Goal: Task Accomplishment & Management: Manage account settings

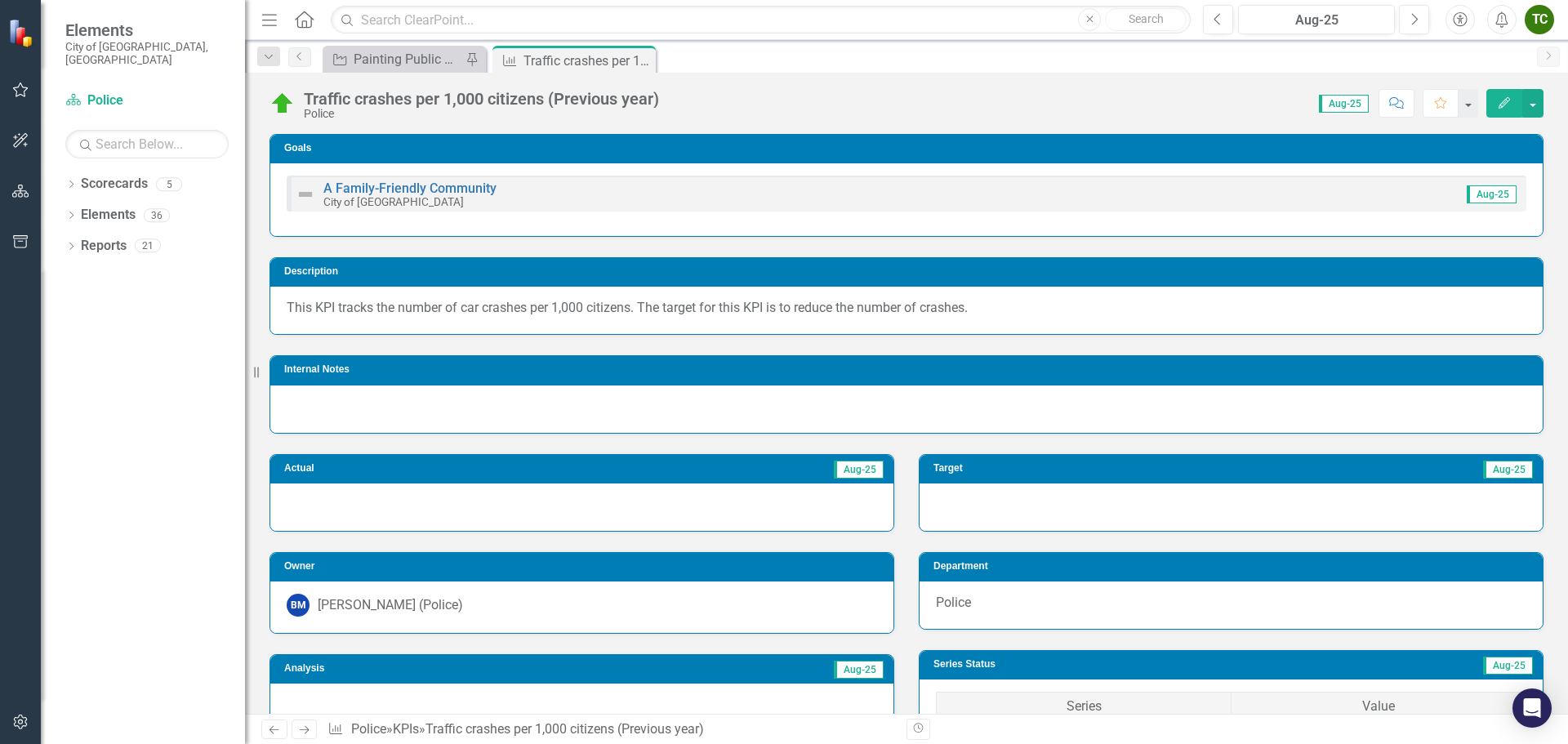
click at [1501, 102] on icon "Edit" at bounding box center [1504, 102] width 15 height 11
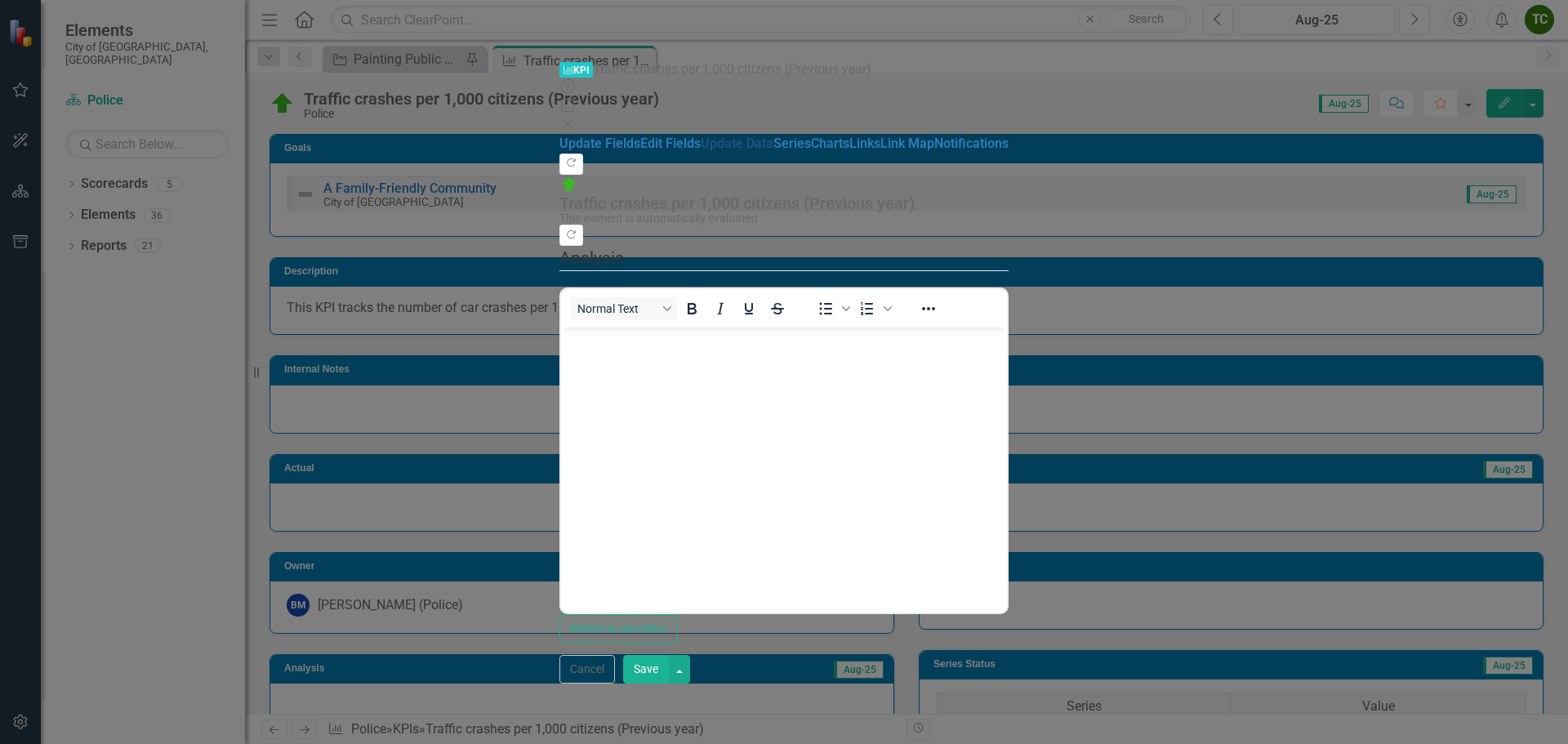
click at [701, 135] on link "Update Data" at bounding box center [737, 143] width 72 height 16
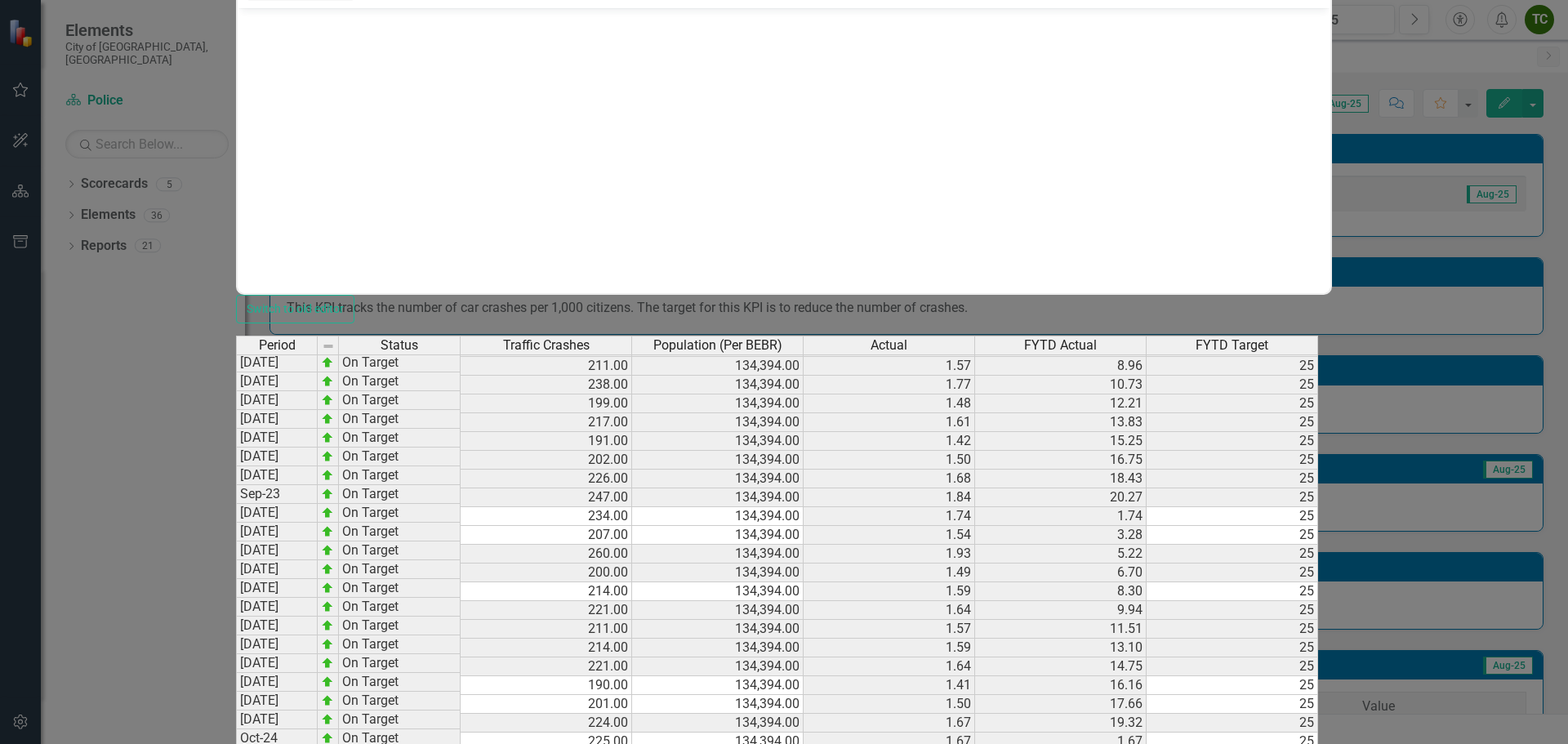
scroll to position [78, 0]
type textarea "134934."
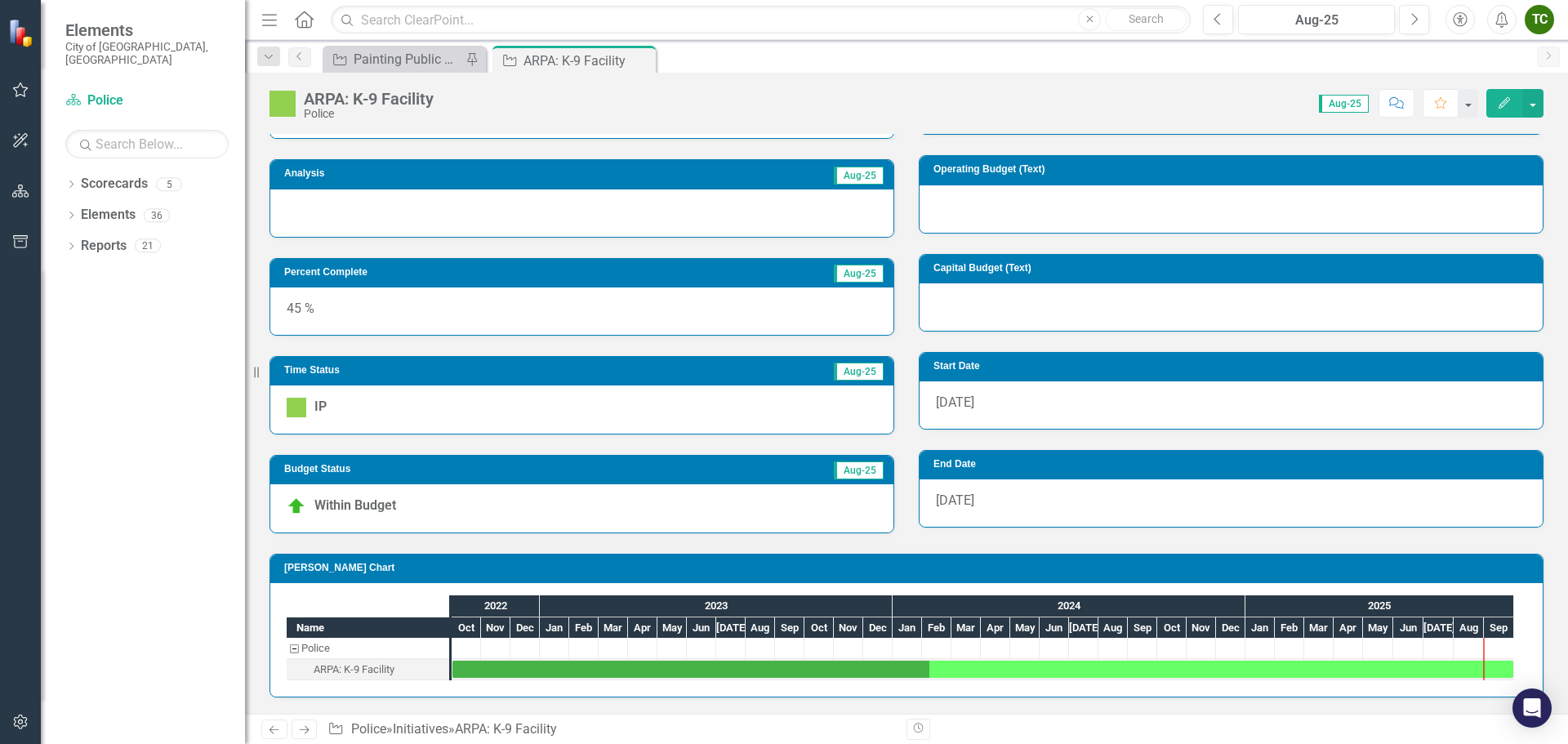
scroll to position [434, 0]
click at [1509, 105] on icon "Edit" at bounding box center [1504, 102] width 15 height 11
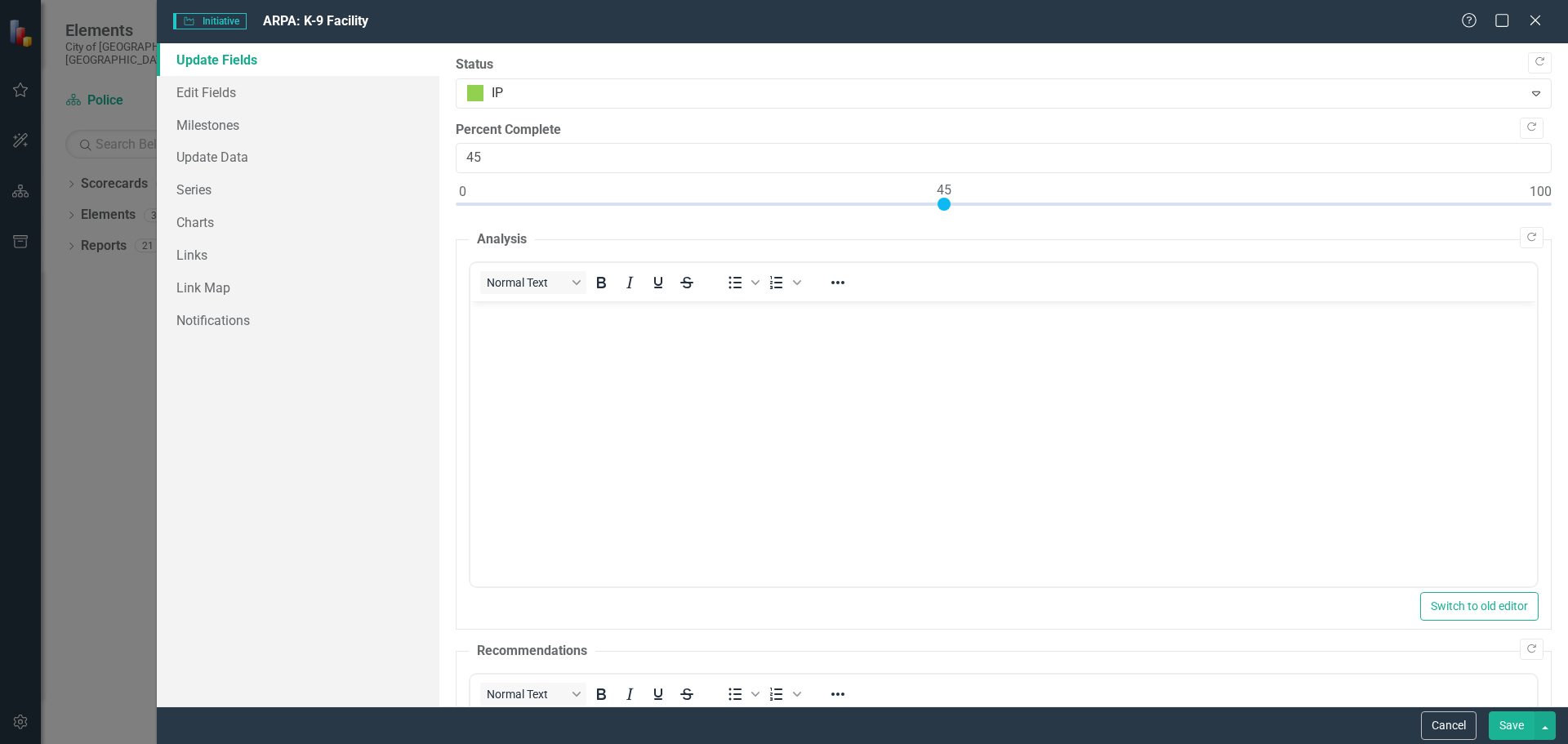
scroll to position [0, 0]
click at [1507, 725] on button "Save" at bounding box center [1511, 725] width 46 height 28
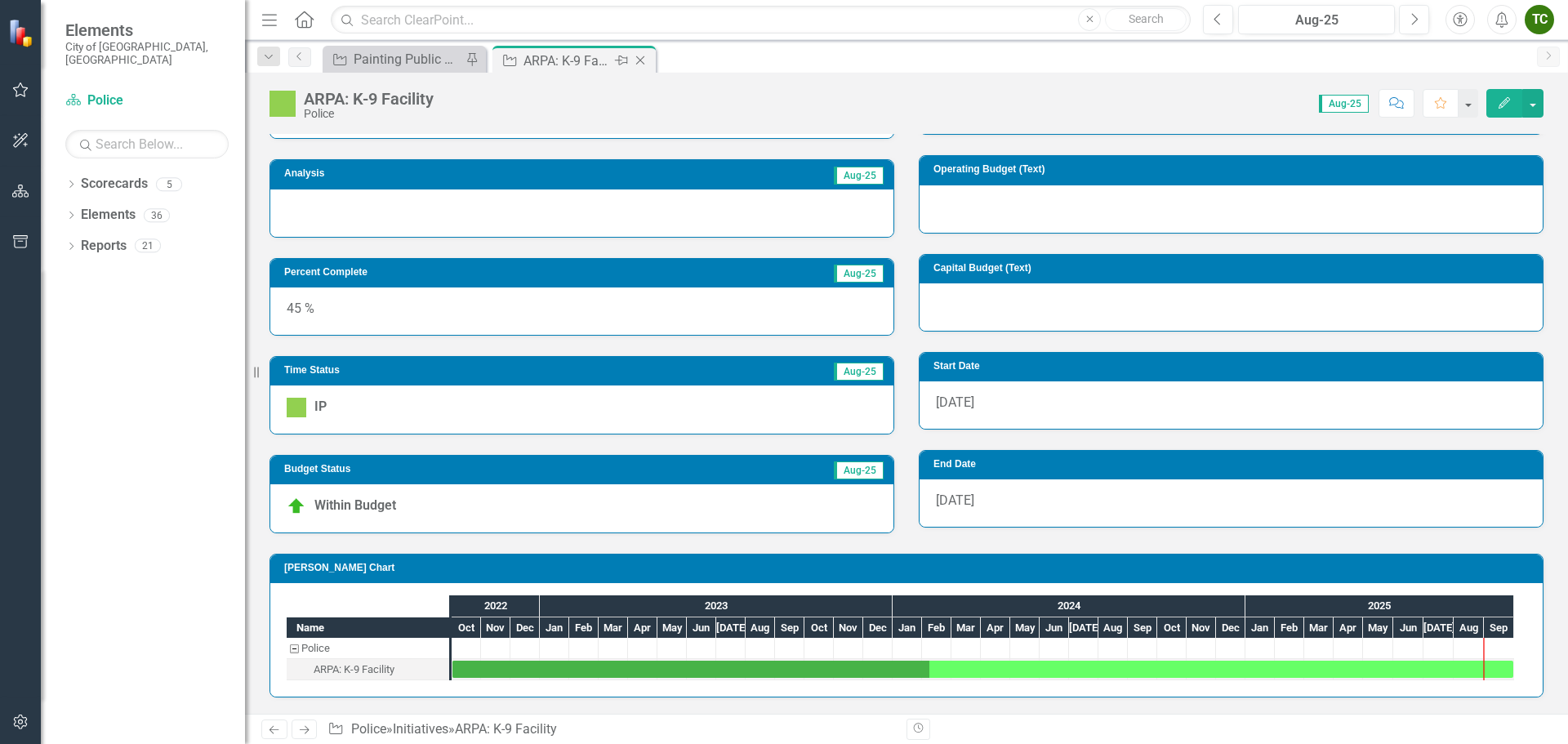
click at [644, 59] on icon "Close" at bounding box center [640, 60] width 16 height 13
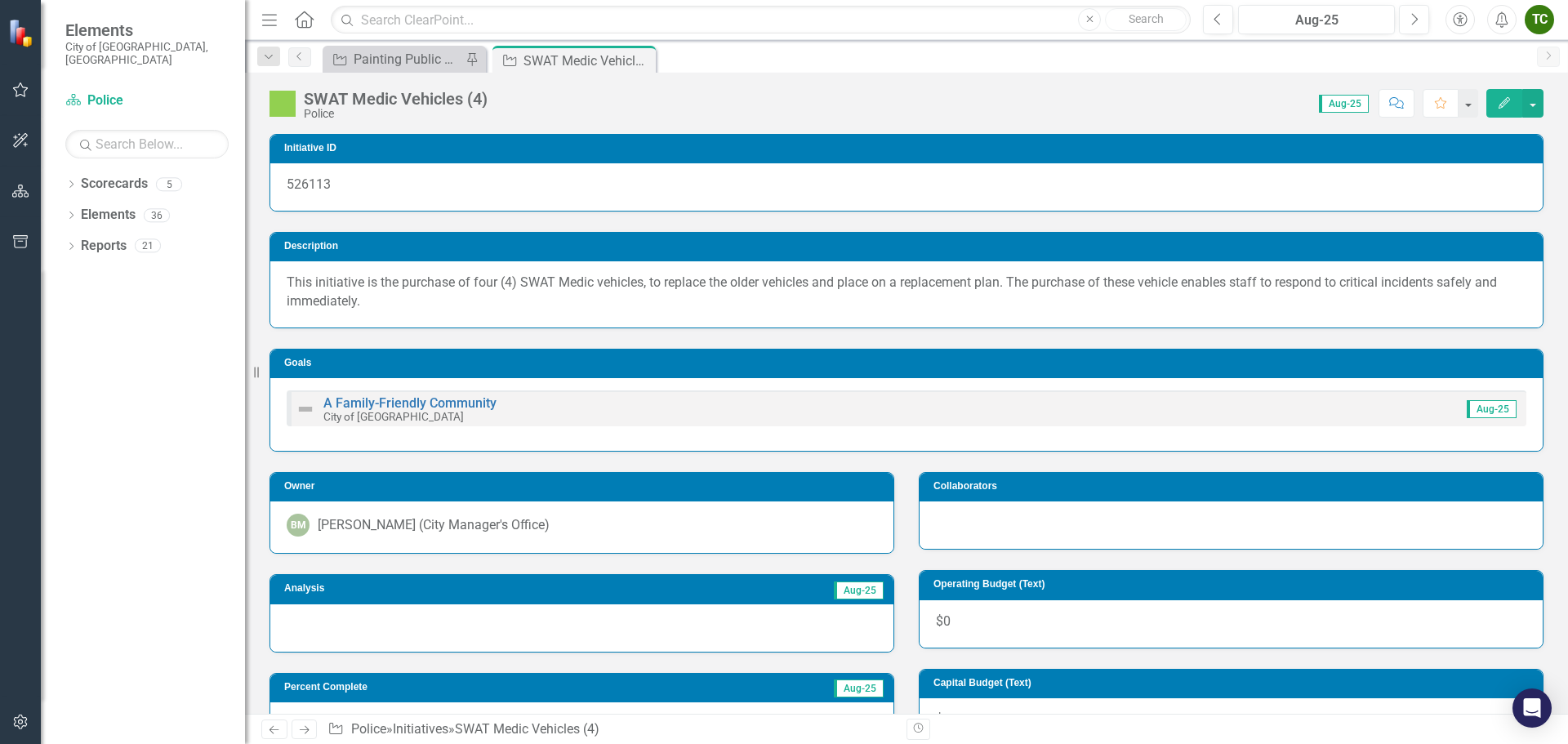
click at [1512, 100] on button "Edit" at bounding box center [1504, 103] width 36 height 28
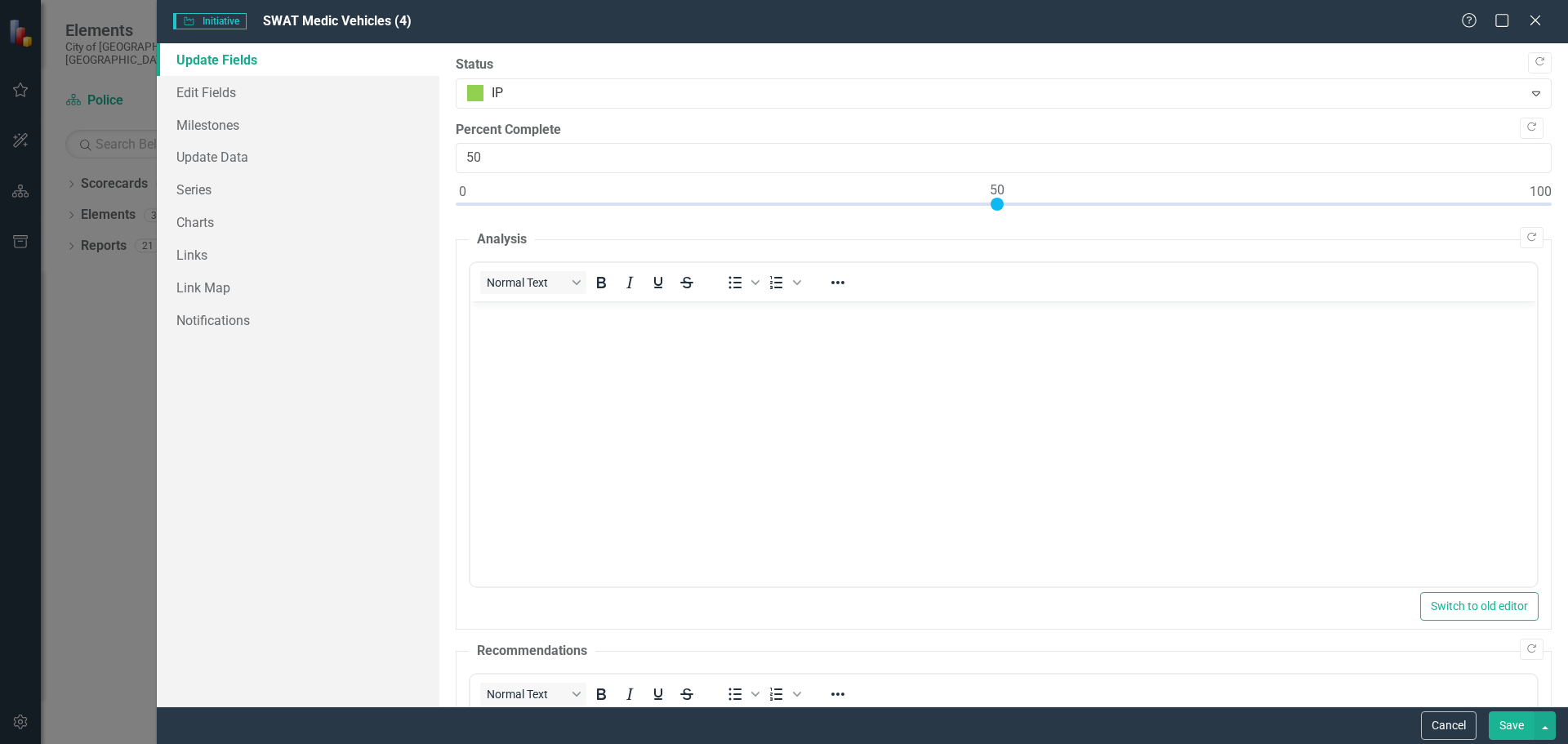
click at [1516, 725] on button "Save" at bounding box center [1511, 725] width 46 height 28
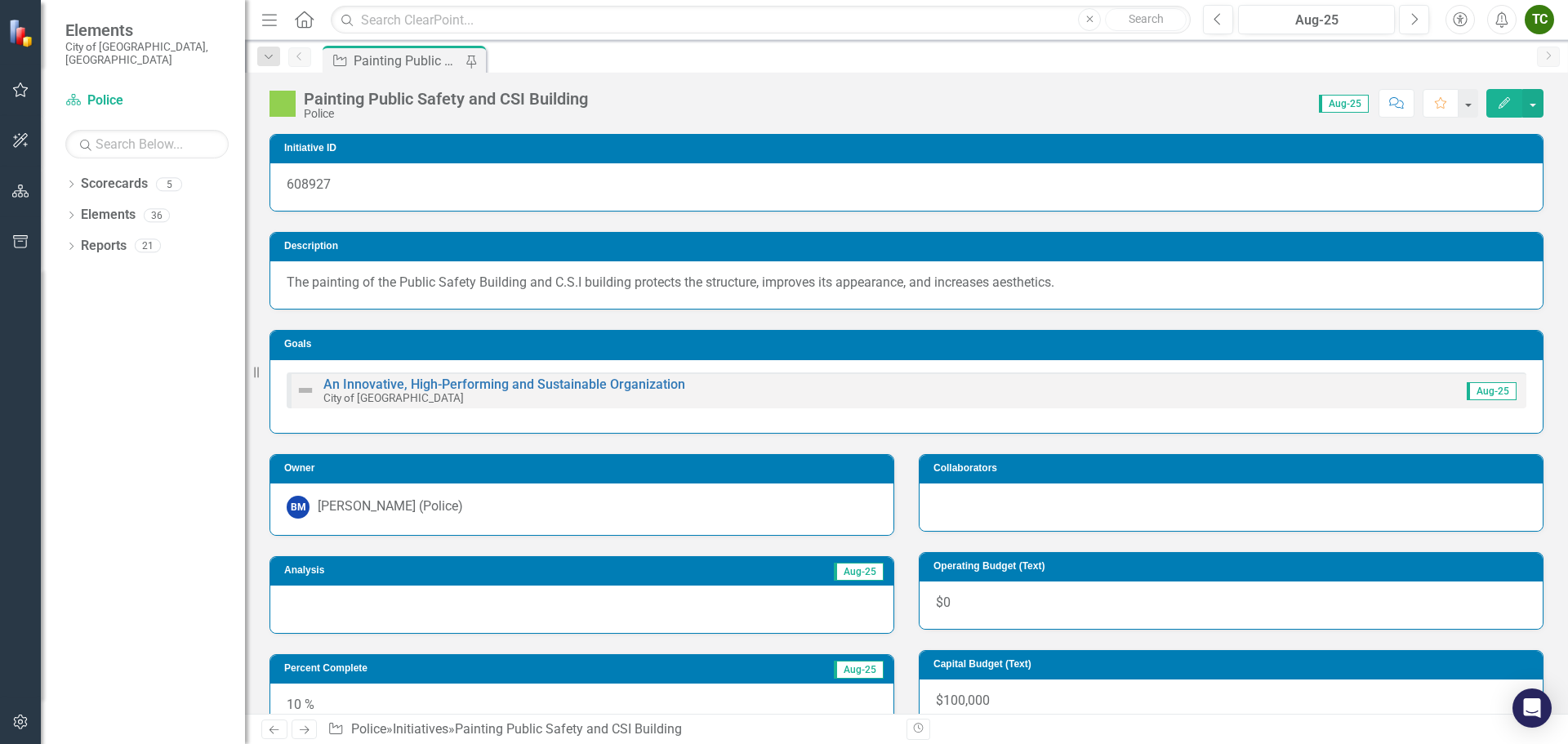
click at [1496, 102] on button "Edit" at bounding box center [1504, 103] width 36 height 28
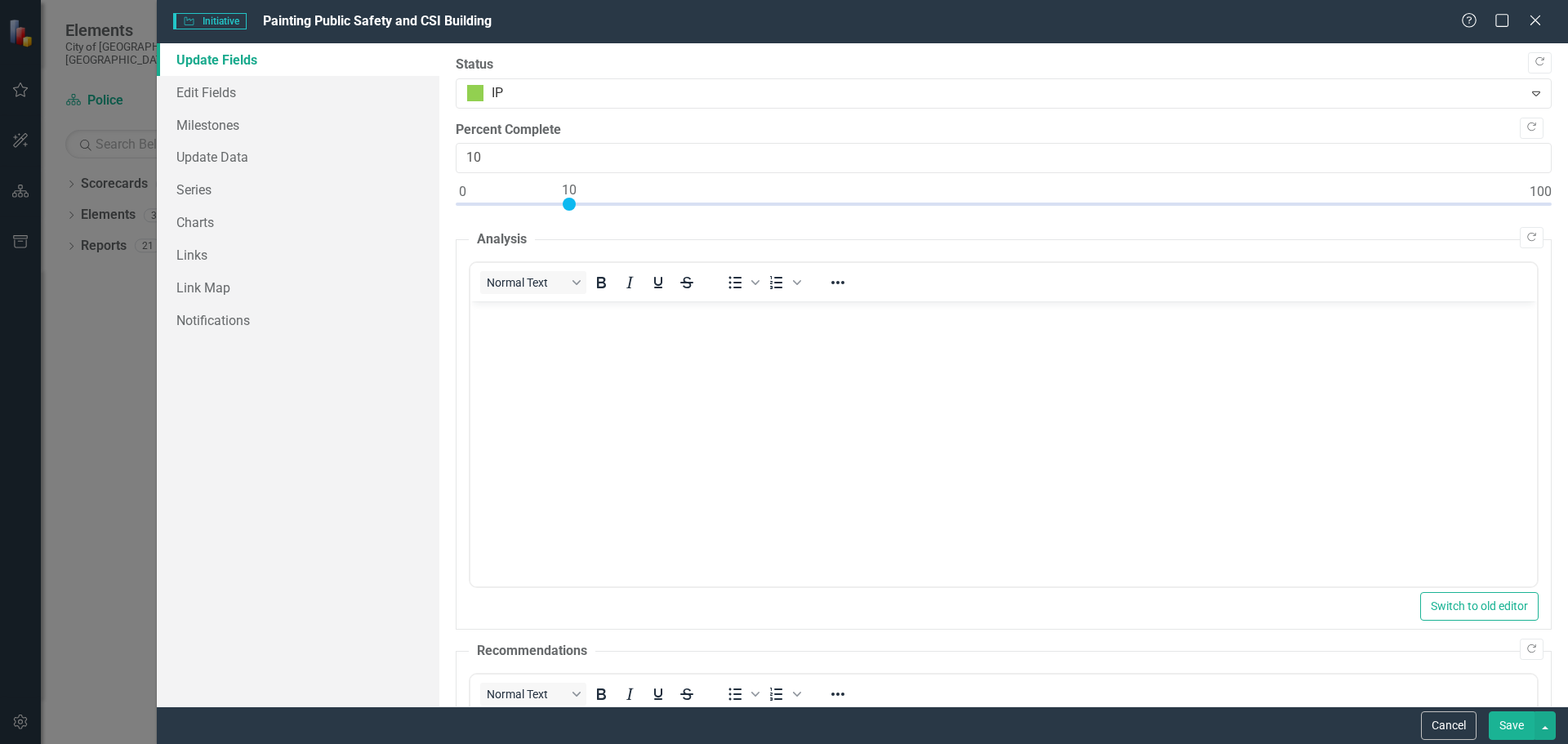
click at [1513, 725] on button "Save" at bounding box center [1511, 725] width 46 height 28
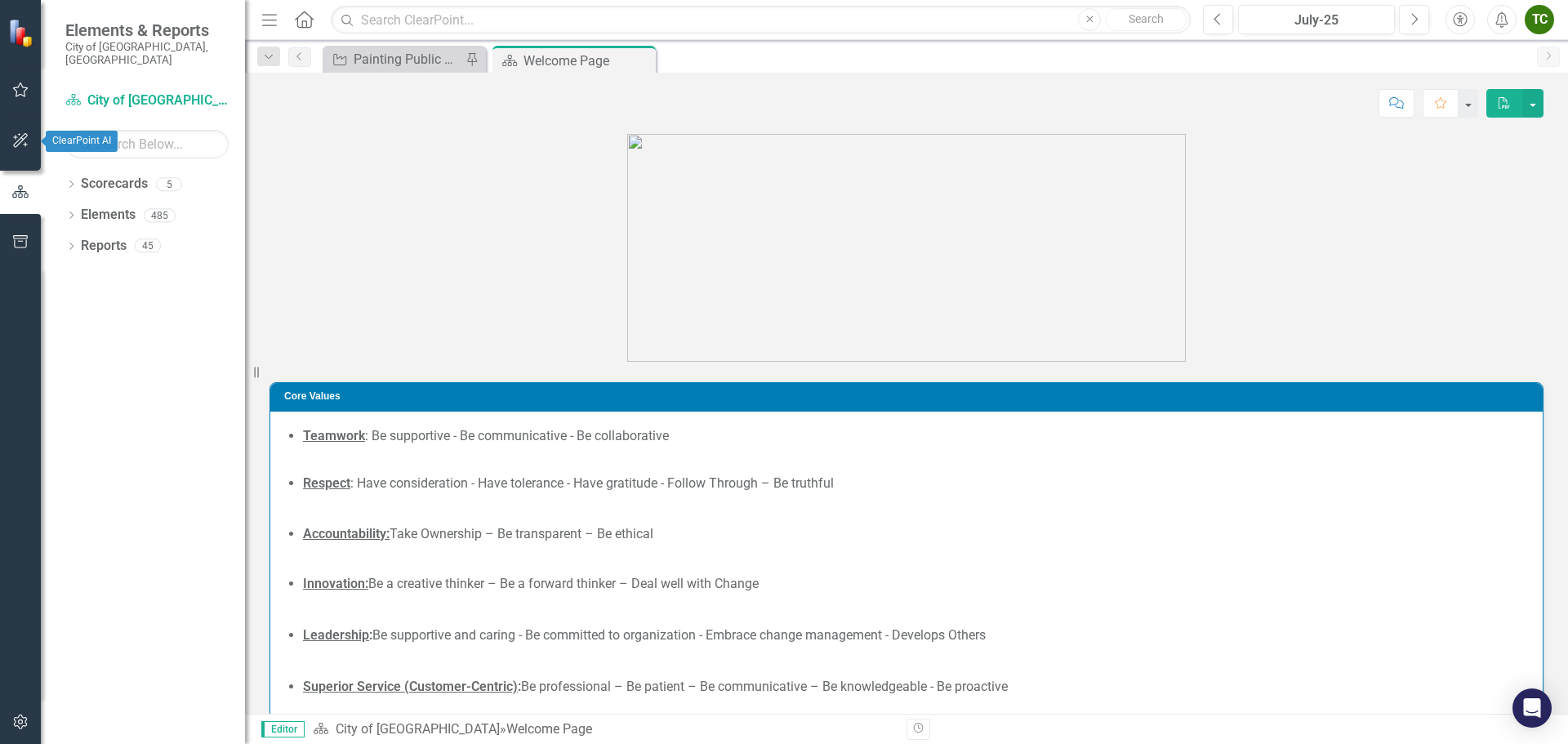
click at [19, 146] on icon "button" at bounding box center [20, 140] width 17 height 13
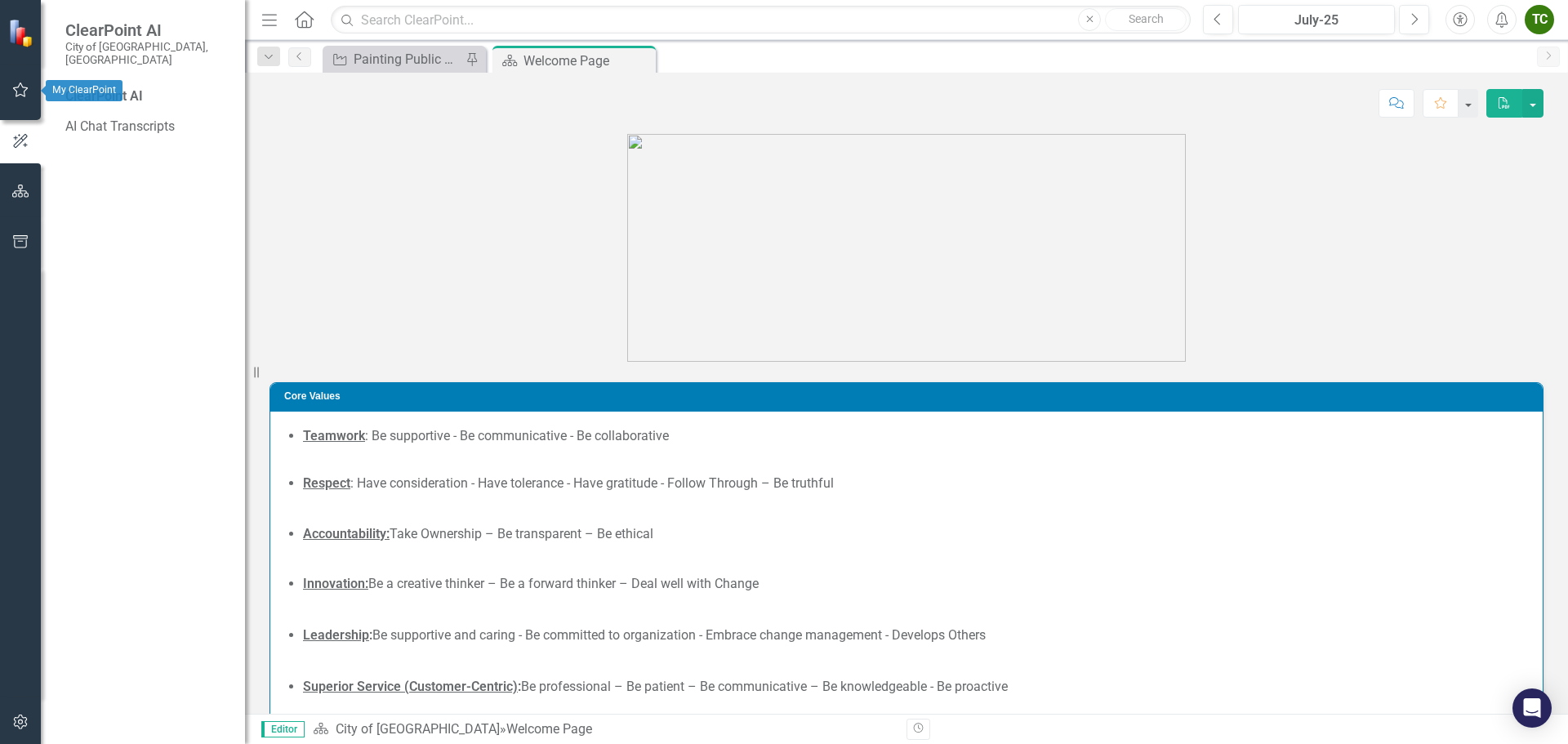
click at [23, 96] on icon "button" at bounding box center [21, 89] width 16 height 15
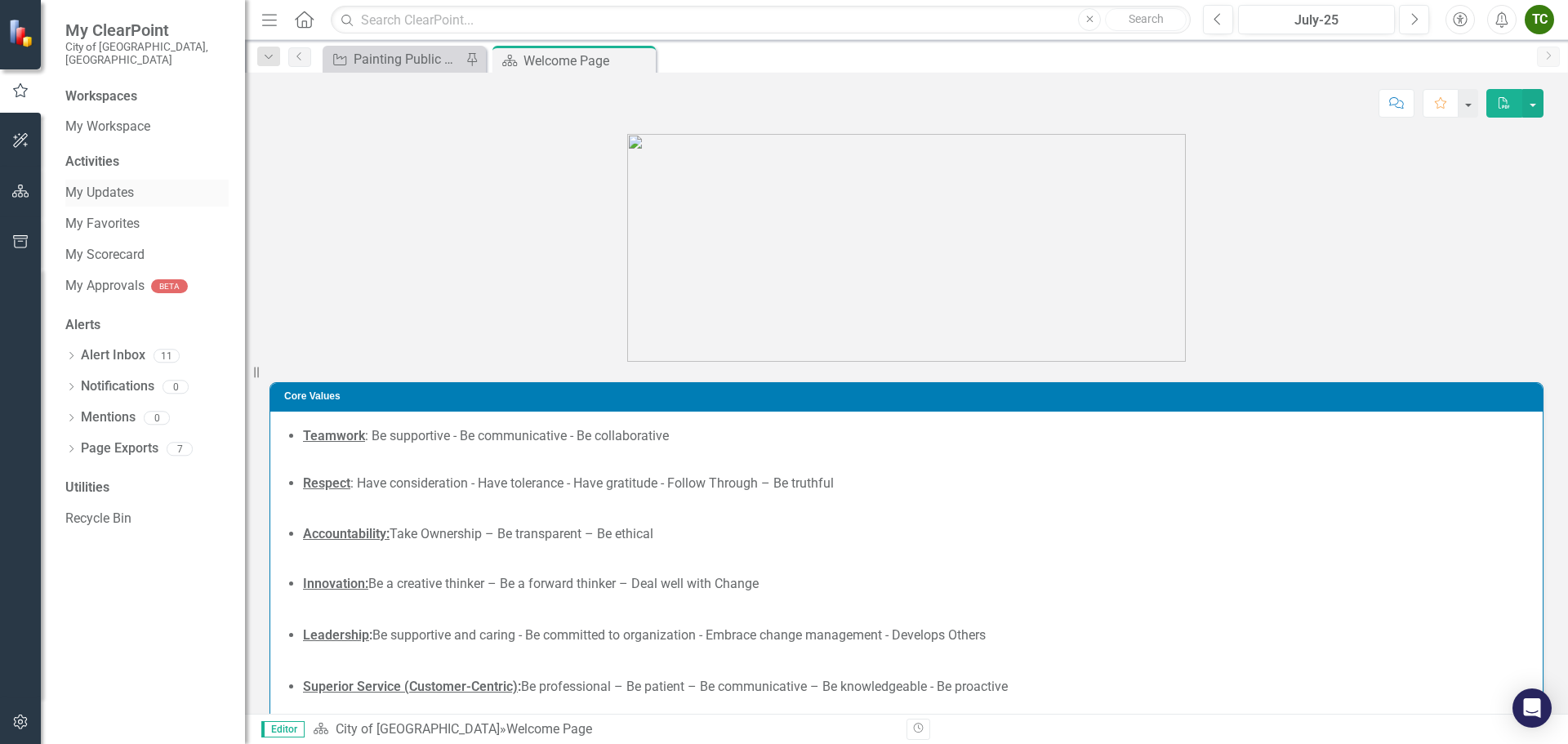
click at [129, 184] on link "My Updates" at bounding box center [147, 193] width 163 height 19
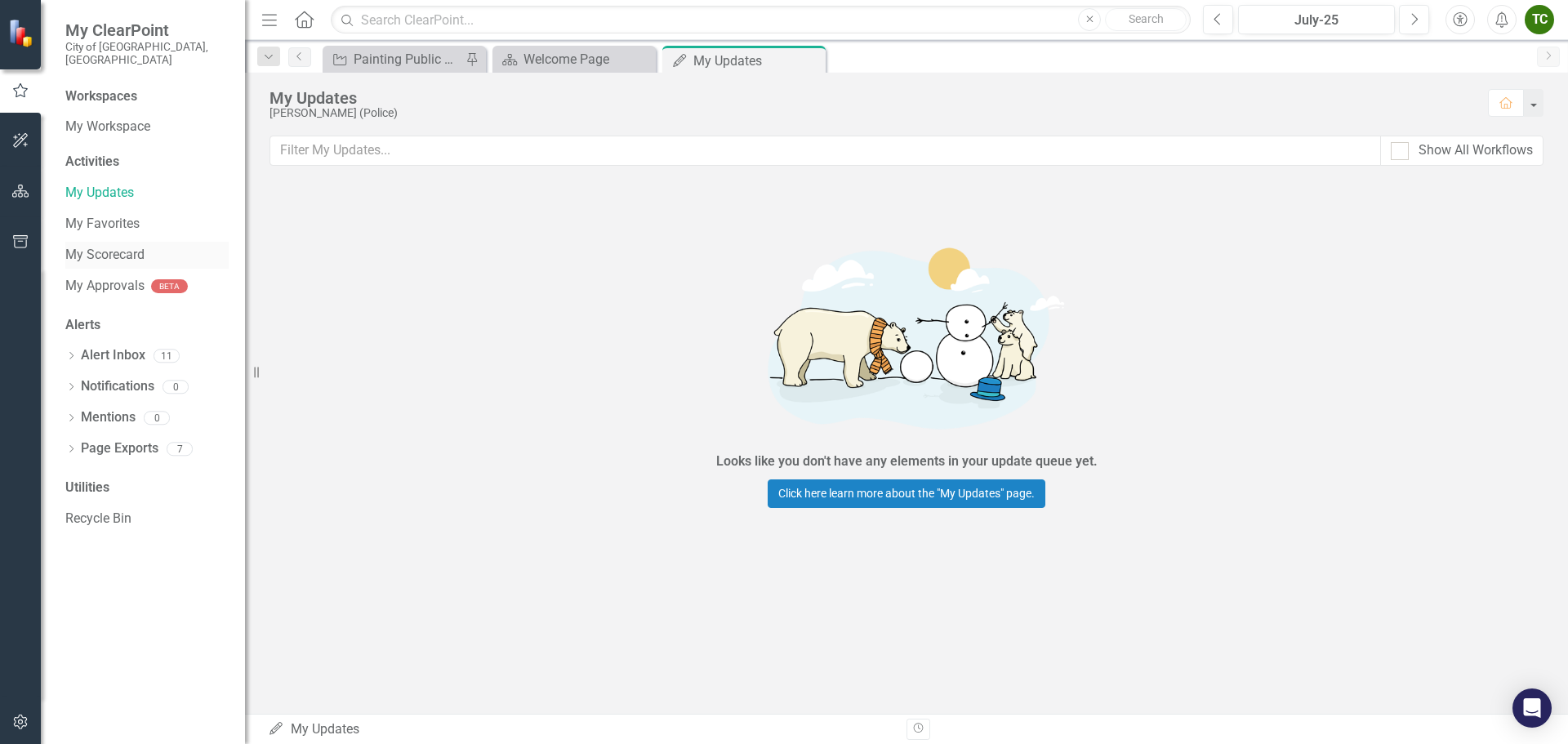
click at [125, 247] on link "My Scorecard" at bounding box center [147, 254] width 163 height 19
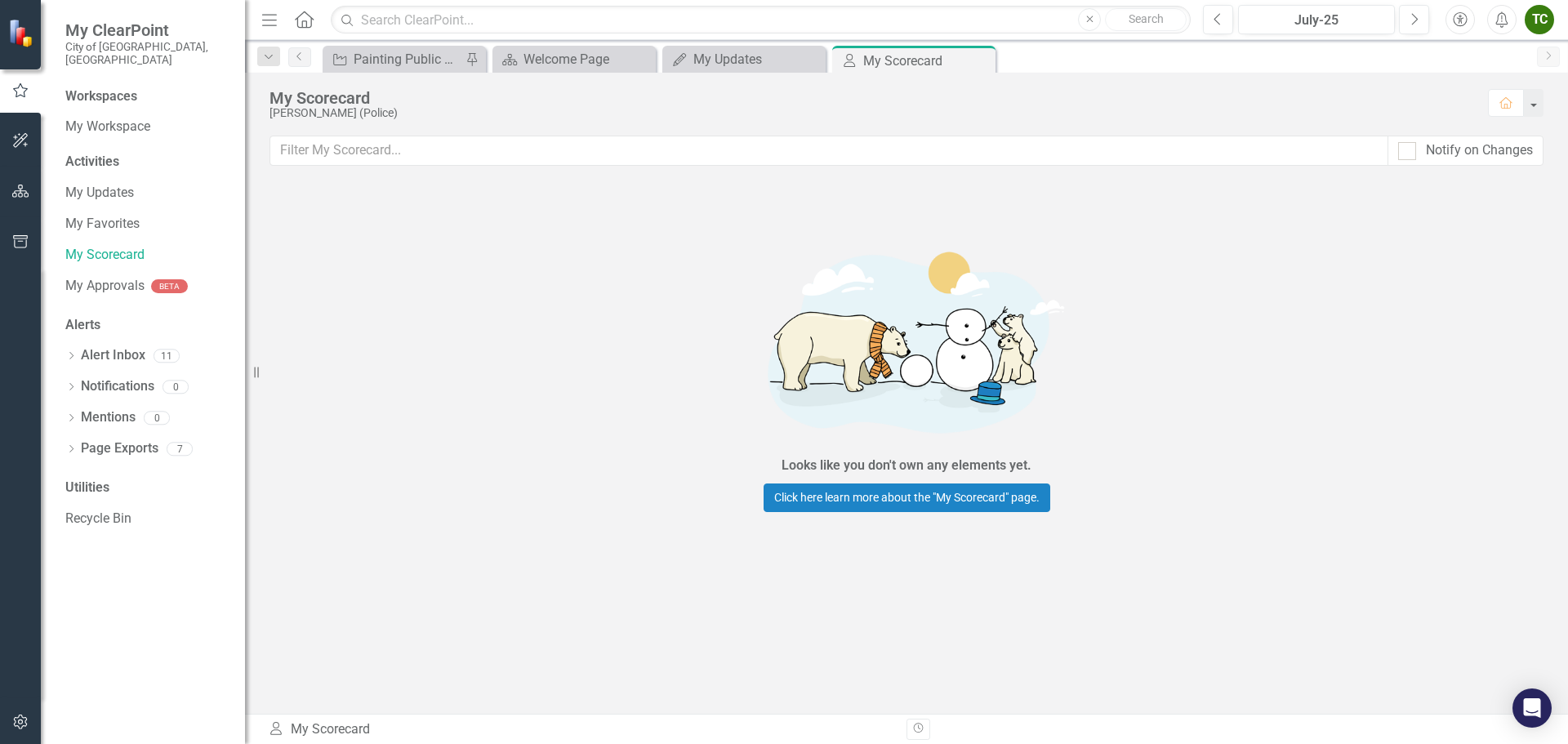
click at [18, 179] on button "button" at bounding box center [21, 192] width 37 height 34
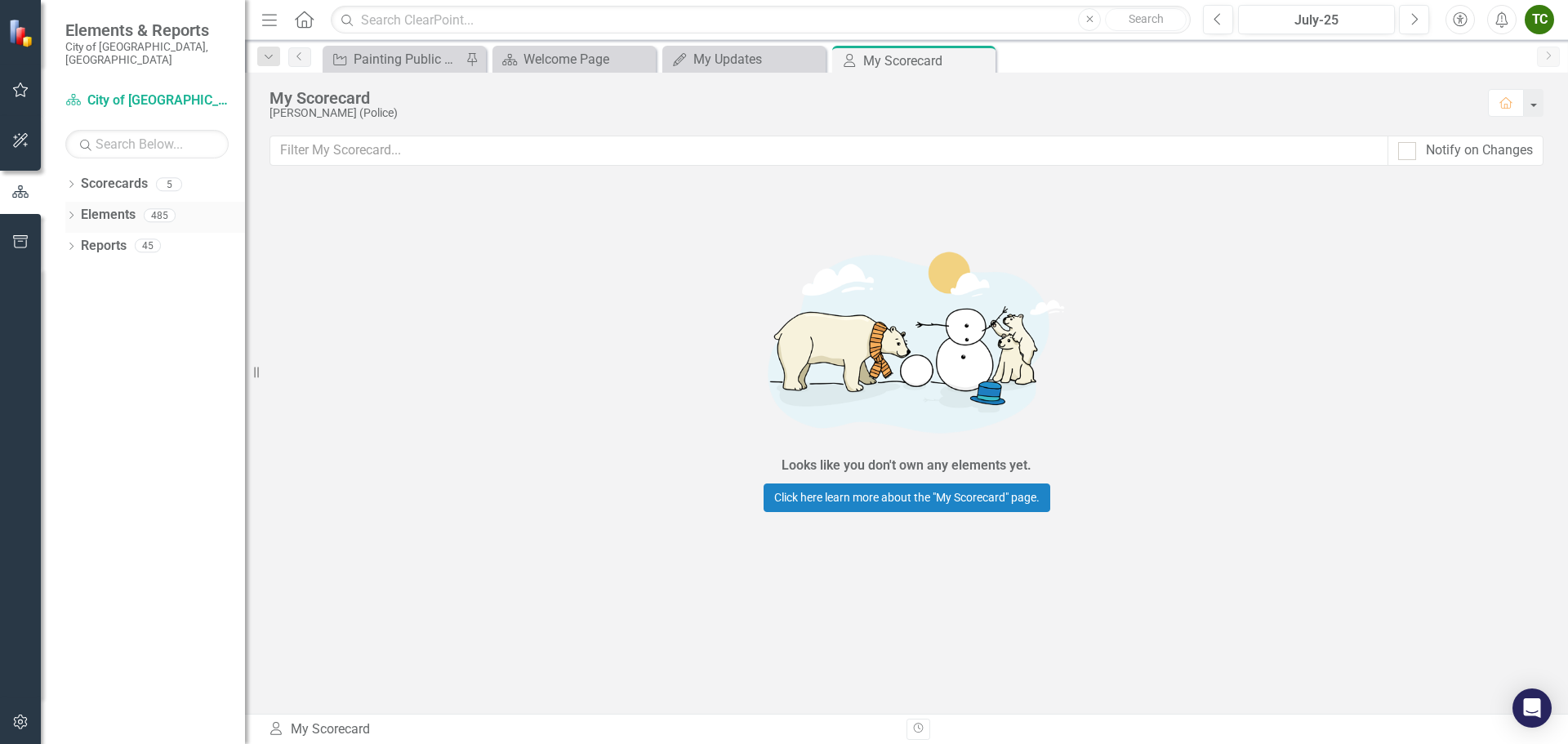
click at [132, 206] on link "Elements" at bounding box center [109, 215] width 55 height 19
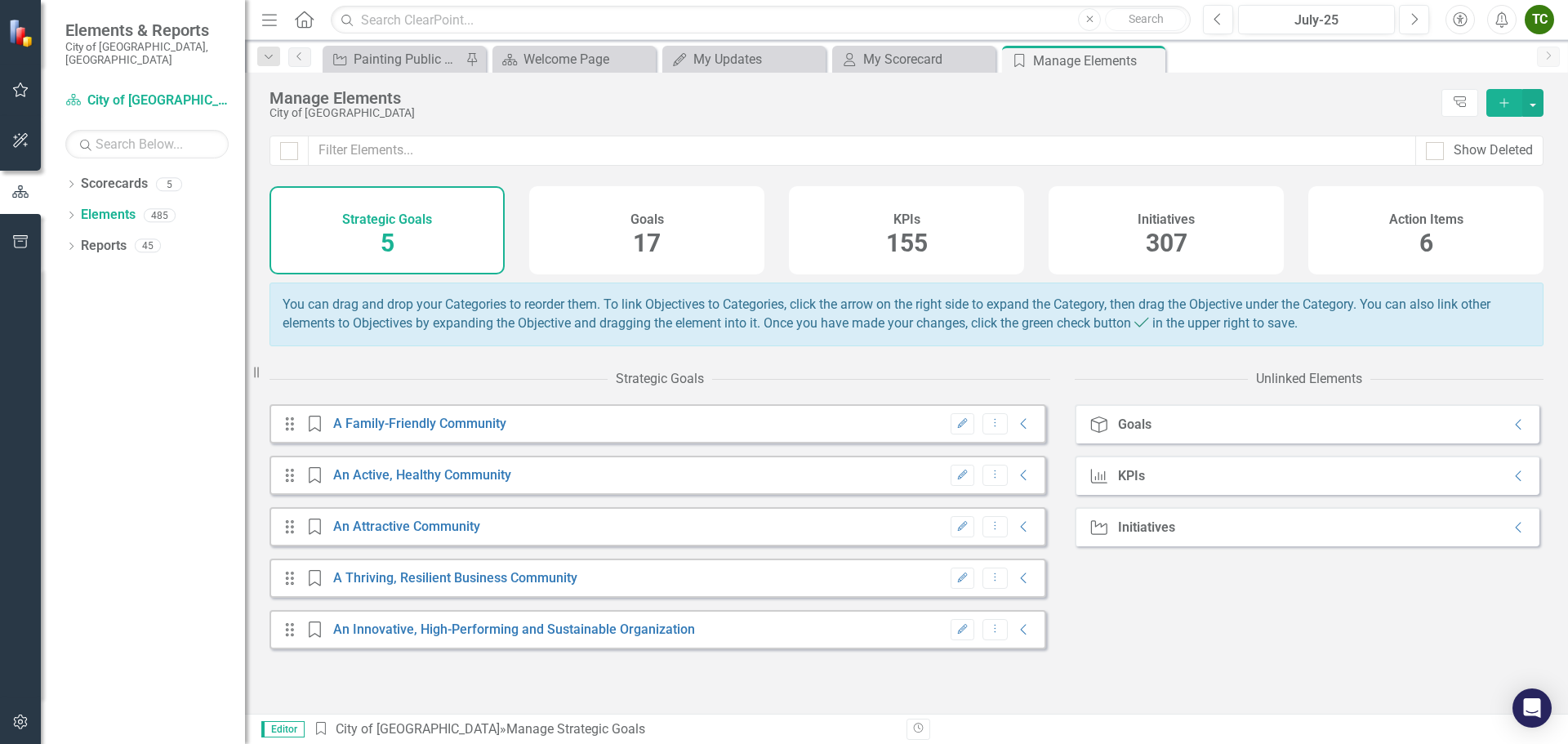
click at [1128, 483] on div "KPIs" at bounding box center [1131, 476] width 27 height 15
click at [978, 58] on icon "Close" at bounding box center [981, 59] width 16 height 13
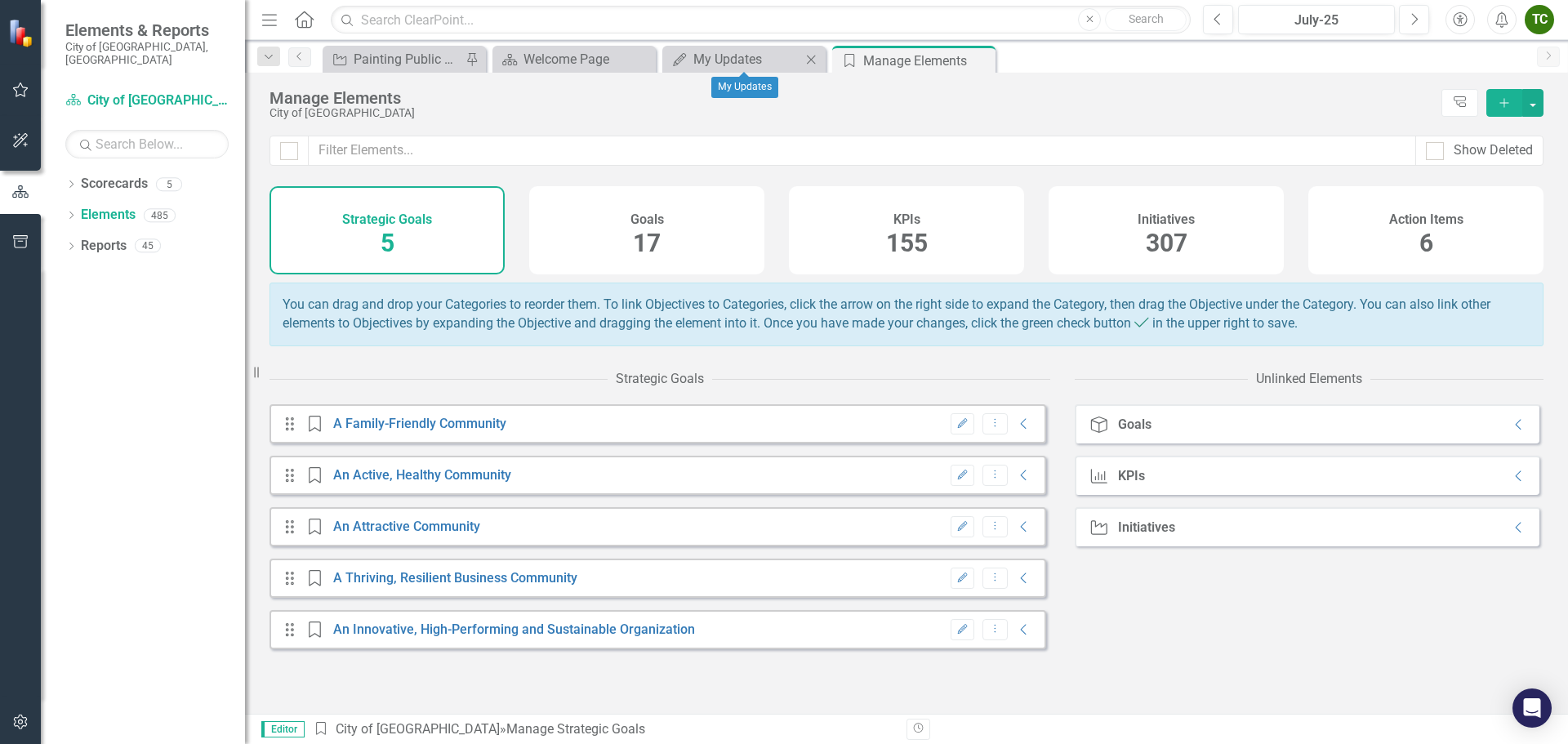
click at [809, 58] on icon "Close" at bounding box center [811, 59] width 16 height 13
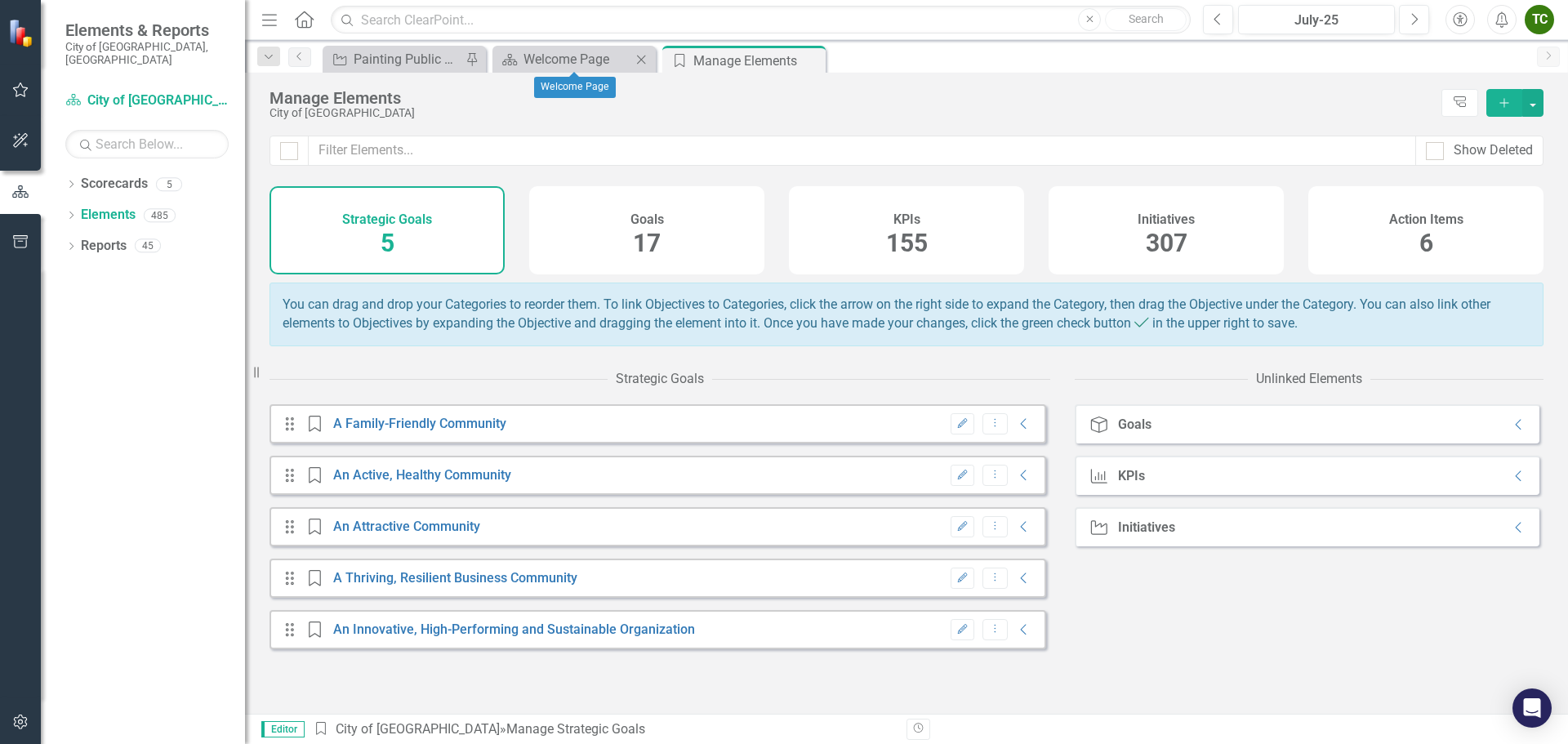
click at [640, 59] on icon "Close" at bounding box center [640, 59] width 16 height 13
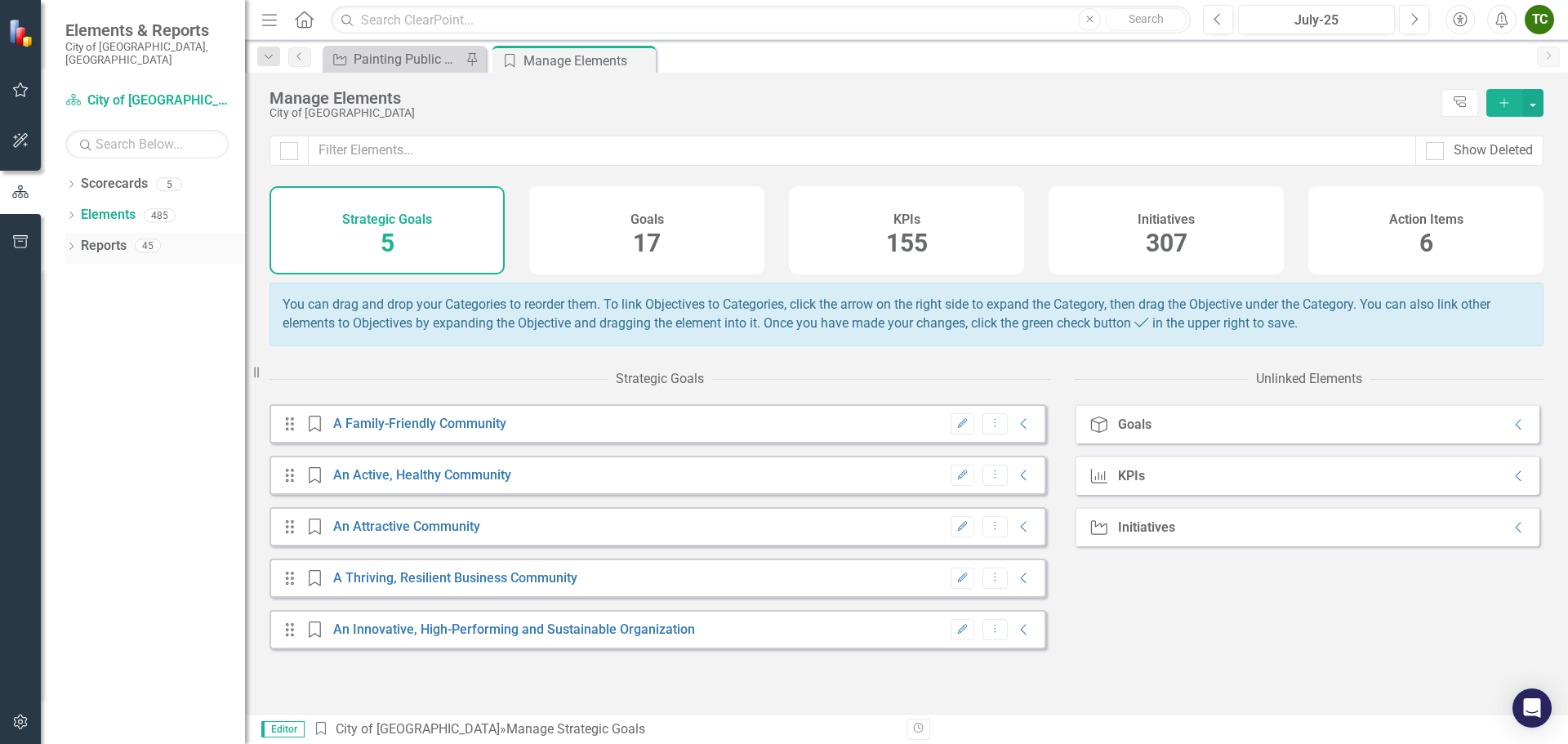
click at [101, 240] on link "Reports" at bounding box center [104, 246] width 46 height 19
click at [108, 175] on link "Scorecards" at bounding box center [115, 184] width 67 height 19
click at [27, 140] on icon "button" at bounding box center [20, 140] width 17 height 13
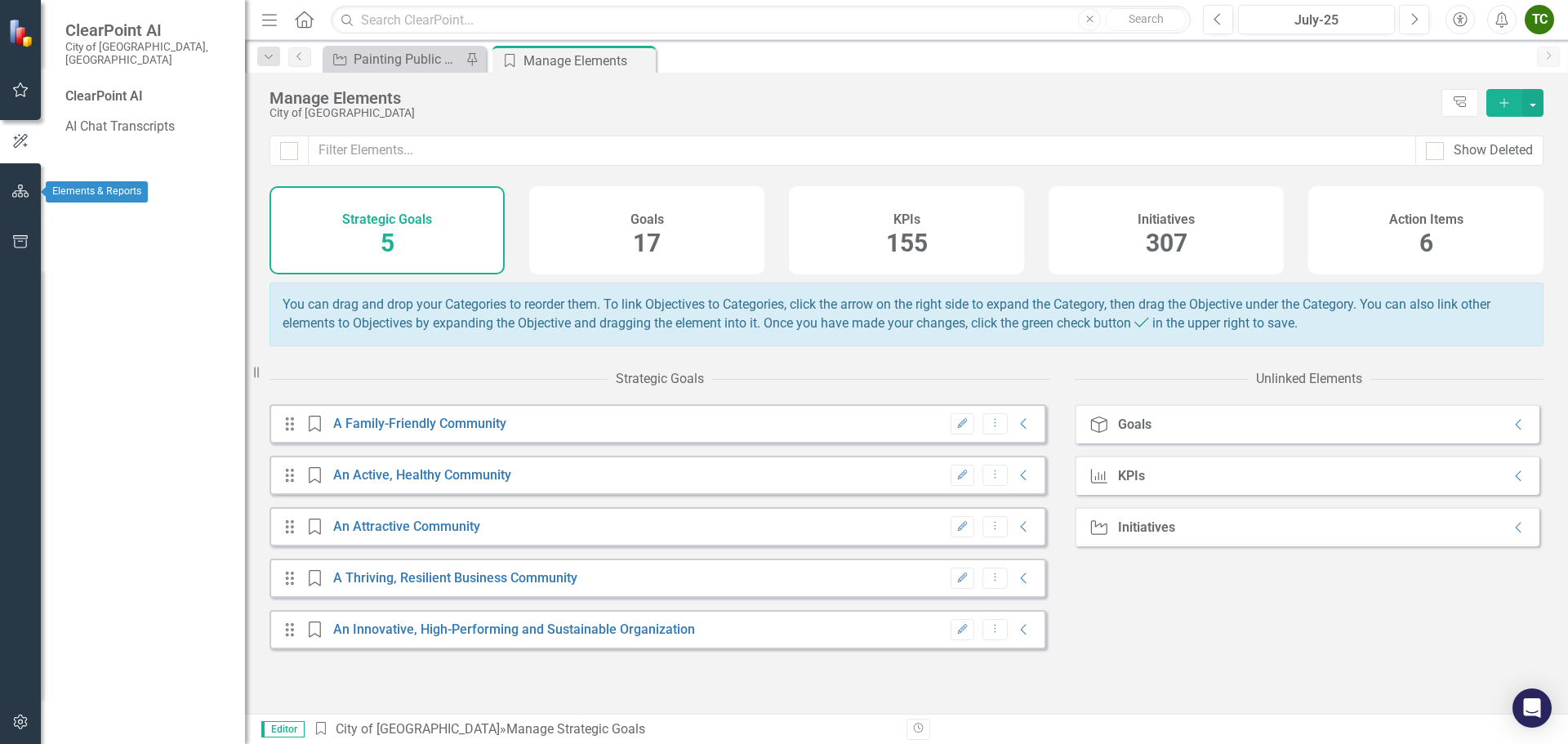
click at [28, 191] on icon "button" at bounding box center [20, 191] width 17 height 13
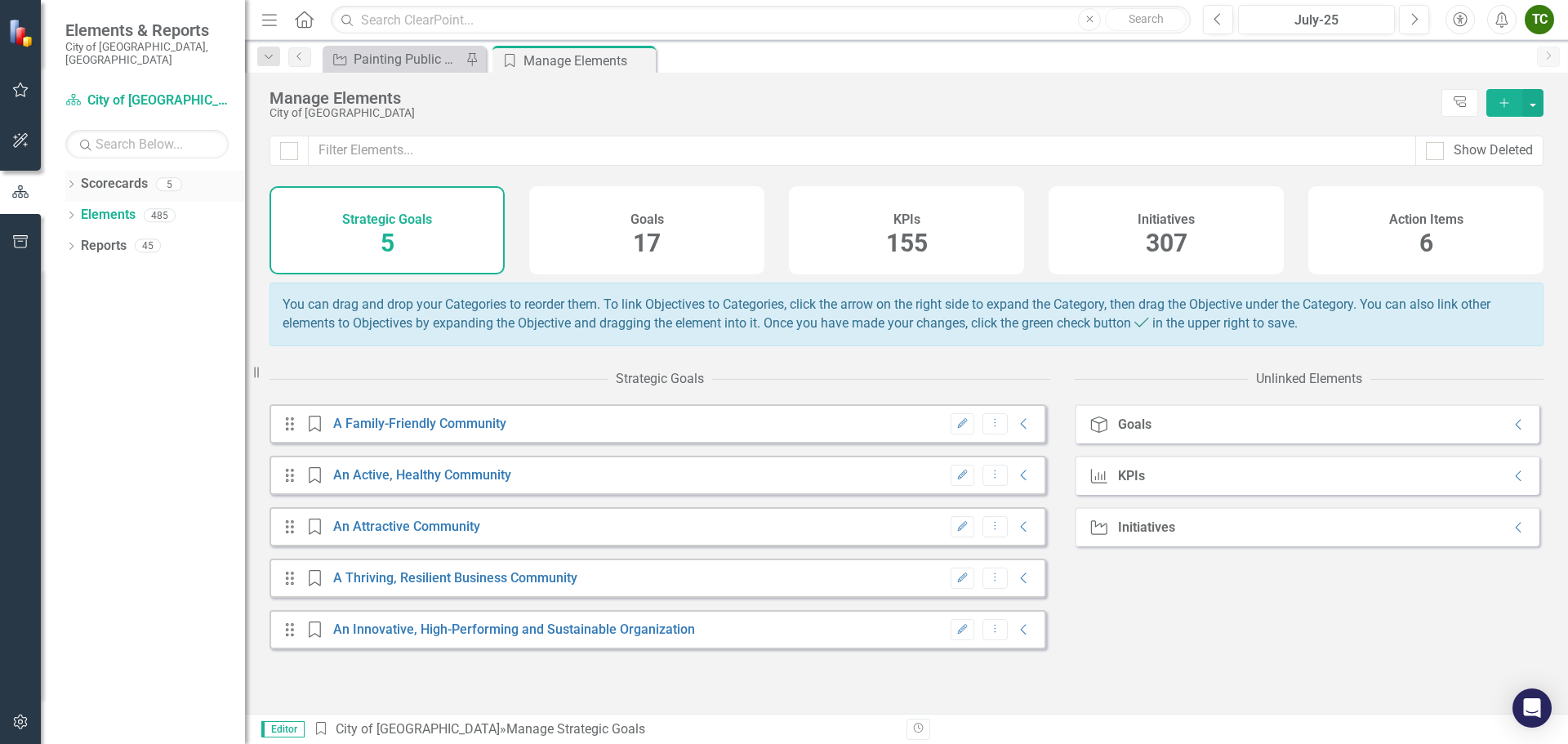
click at [102, 175] on link "Scorecards" at bounding box center [115, 184] width 67 height 19
click at [72, 181] on icon "Dropdown" at bounding box center [71, 186] width 11 height 9
click at [110, 92] on link "Scorecard City of Coral Springs" at bounding box center [147, 101] width 163 height 19
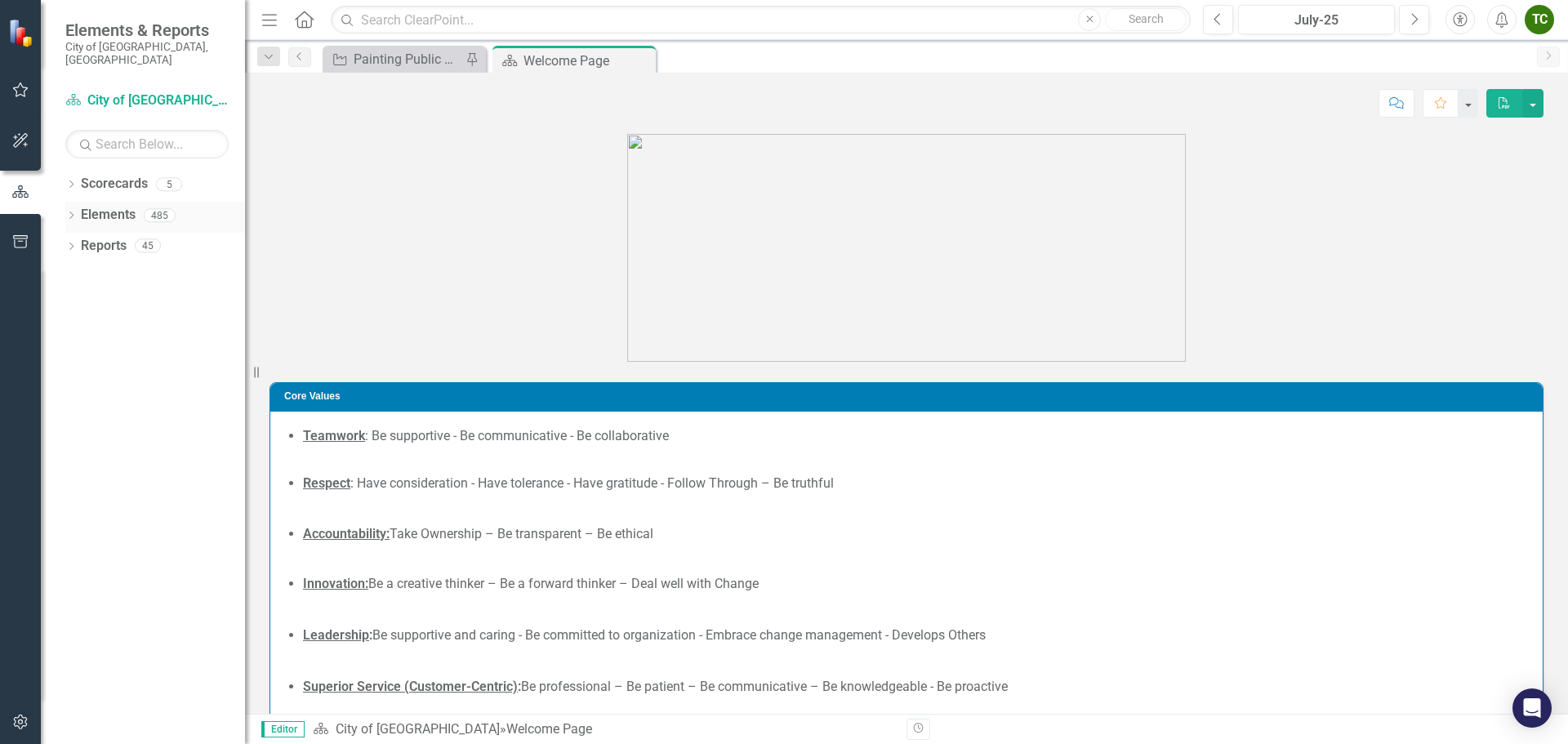
click at [81, 206] on link "Elements" at bounding box center [109, 215] width 55 height 19
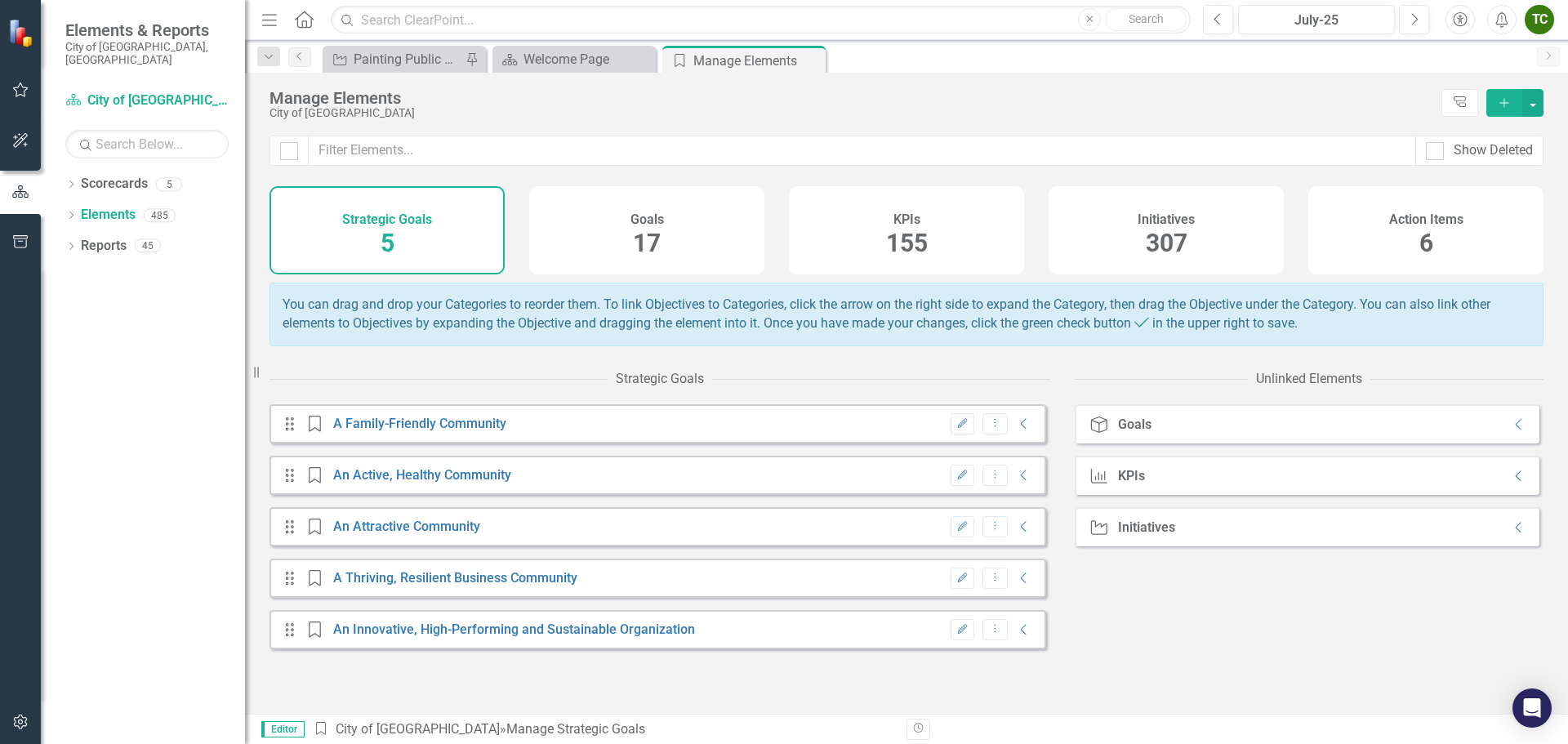
click at [398, 227] on div "Strategic Goals 5" at bounding box center [387, 231] width 235 height 88
click at [905, 209] on div "KPIs" at bounding box center [906, 217] width 27 height 19
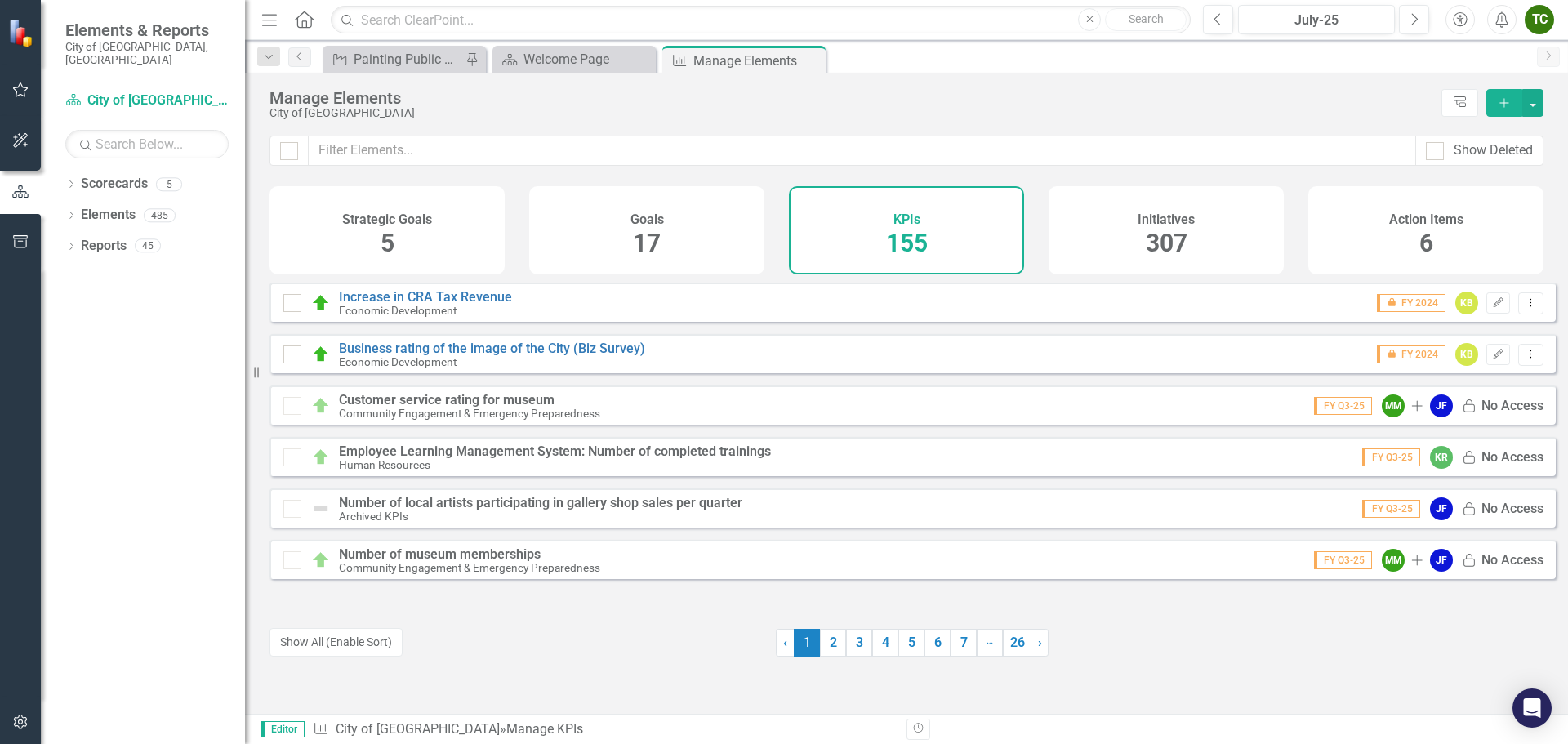
click at [25, 27] on img at bounding box center [22, 33] width 28 height 28
click at [73, 94] on icon at bounding box center [73, 99] width 15 height 11
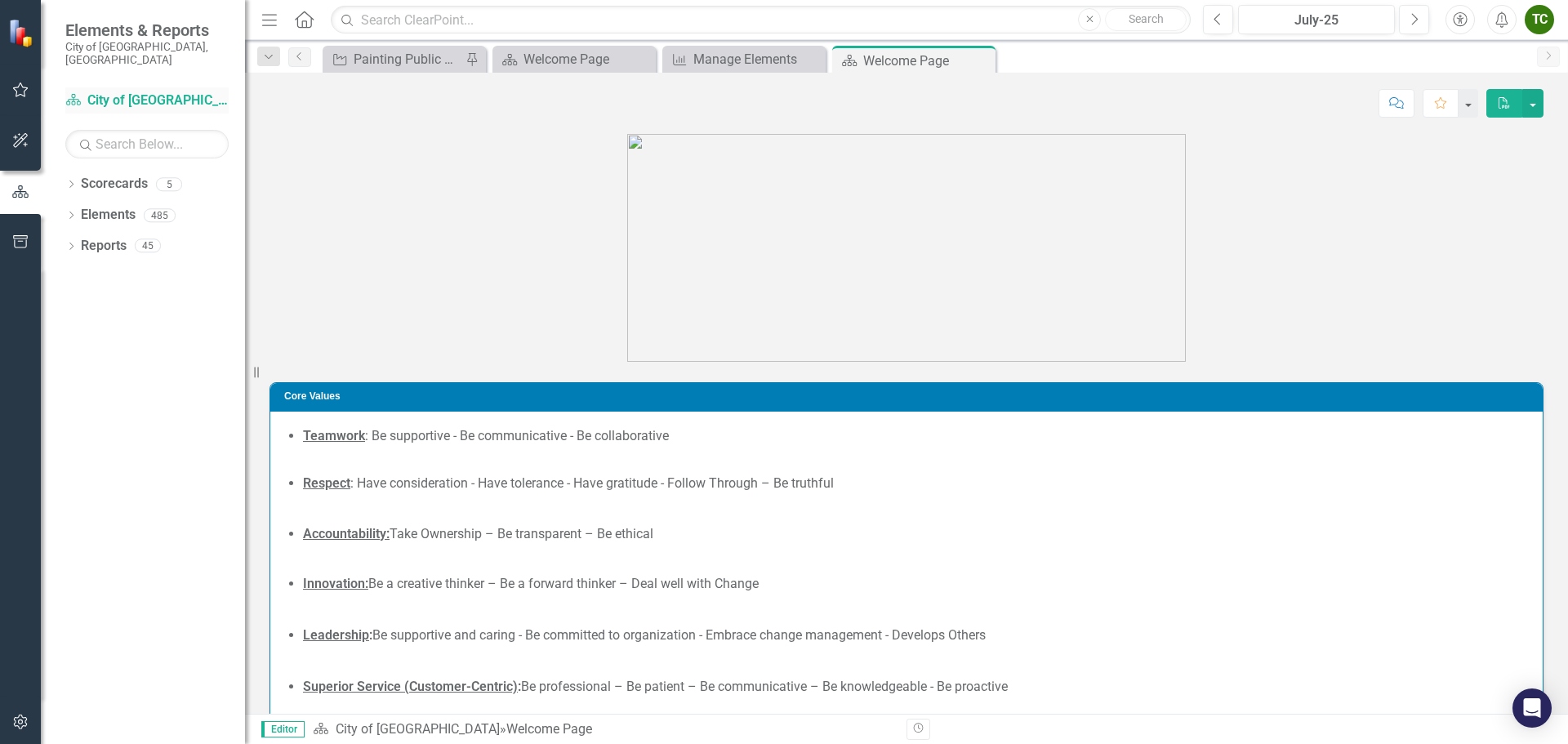
click at [137, 92] on link "Scorecard City of [GEOGRAPHIC_DATA]" at bounding box center [147, 101] width 163 height 19
click at [72, 181] on icon "Dropdown" at bounding box center [71, 186] width 11 height 9
click at [72, 178] on icon "Dropdown" at bounding box center [69, 184] width 9 height 11
click at [72, 181] on icon "Dropdown" at bounding box center [71, 186] width 11 height 9
click at [72, 178] on icon "Dropdown" at bounding box center [69, 184] width 9 height 11
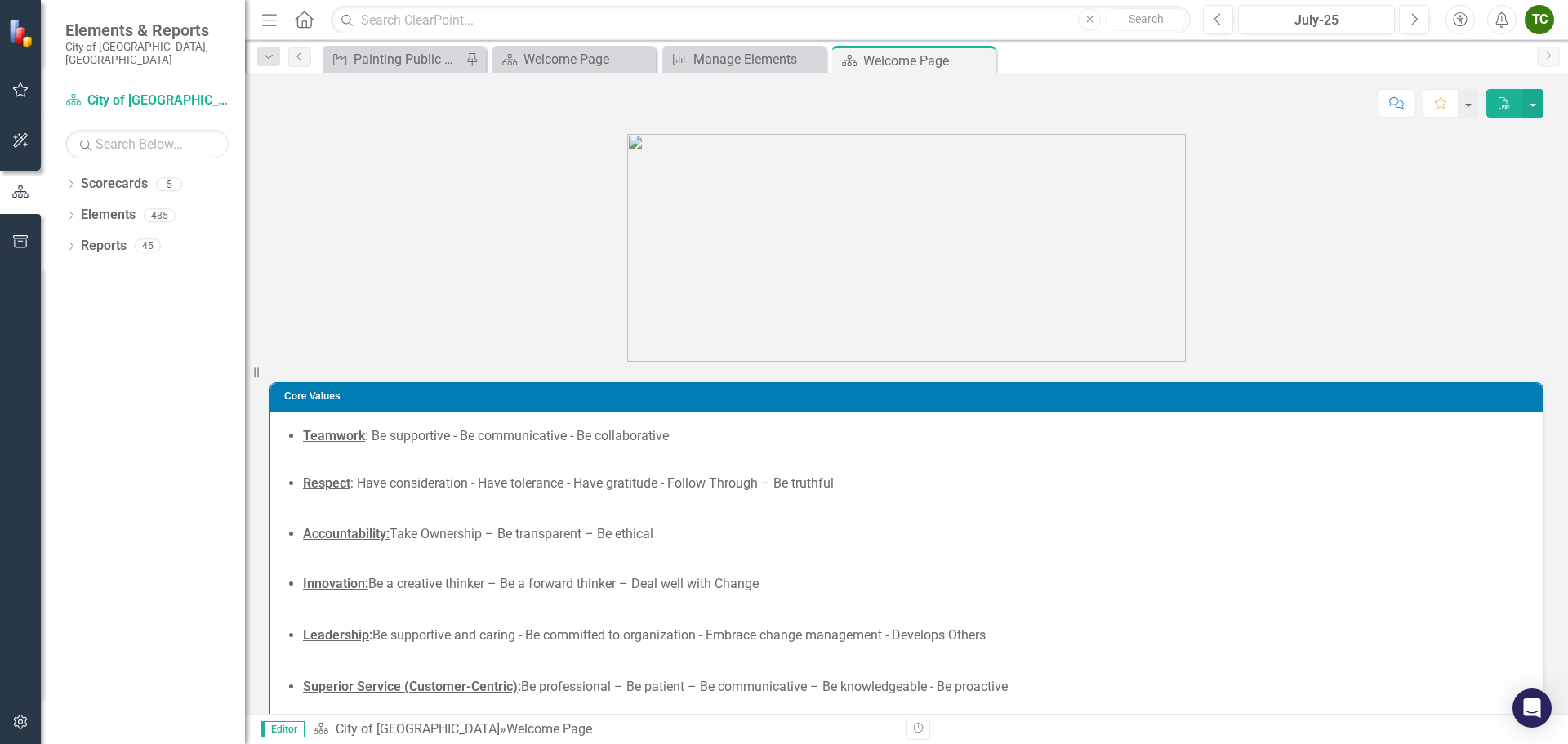
click at [27, 144] on icon "button" at bounding box center [20, 140] width 17 height 13
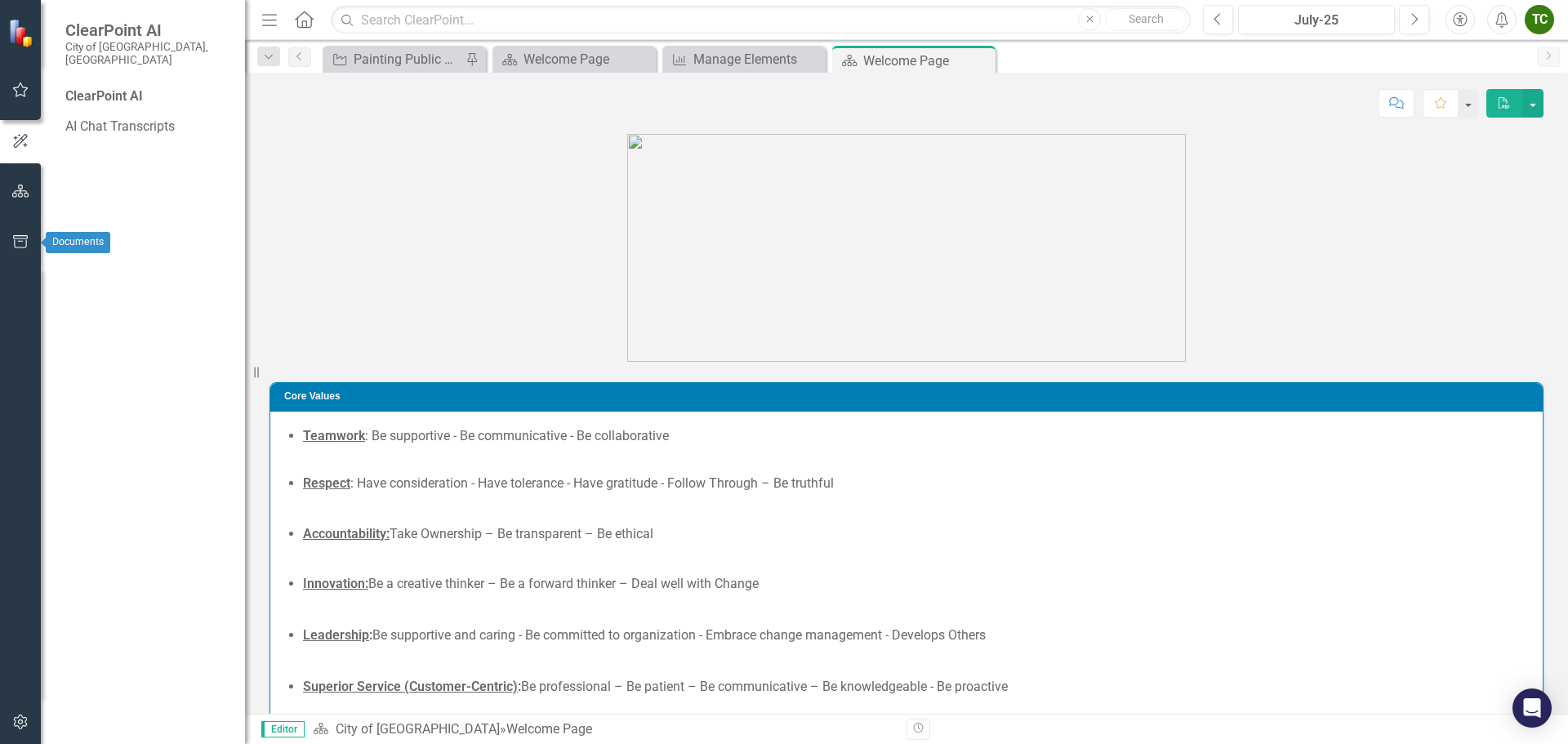
click at [30, 250] on button "button" at bounding box center [21, 242] width 37 height 34
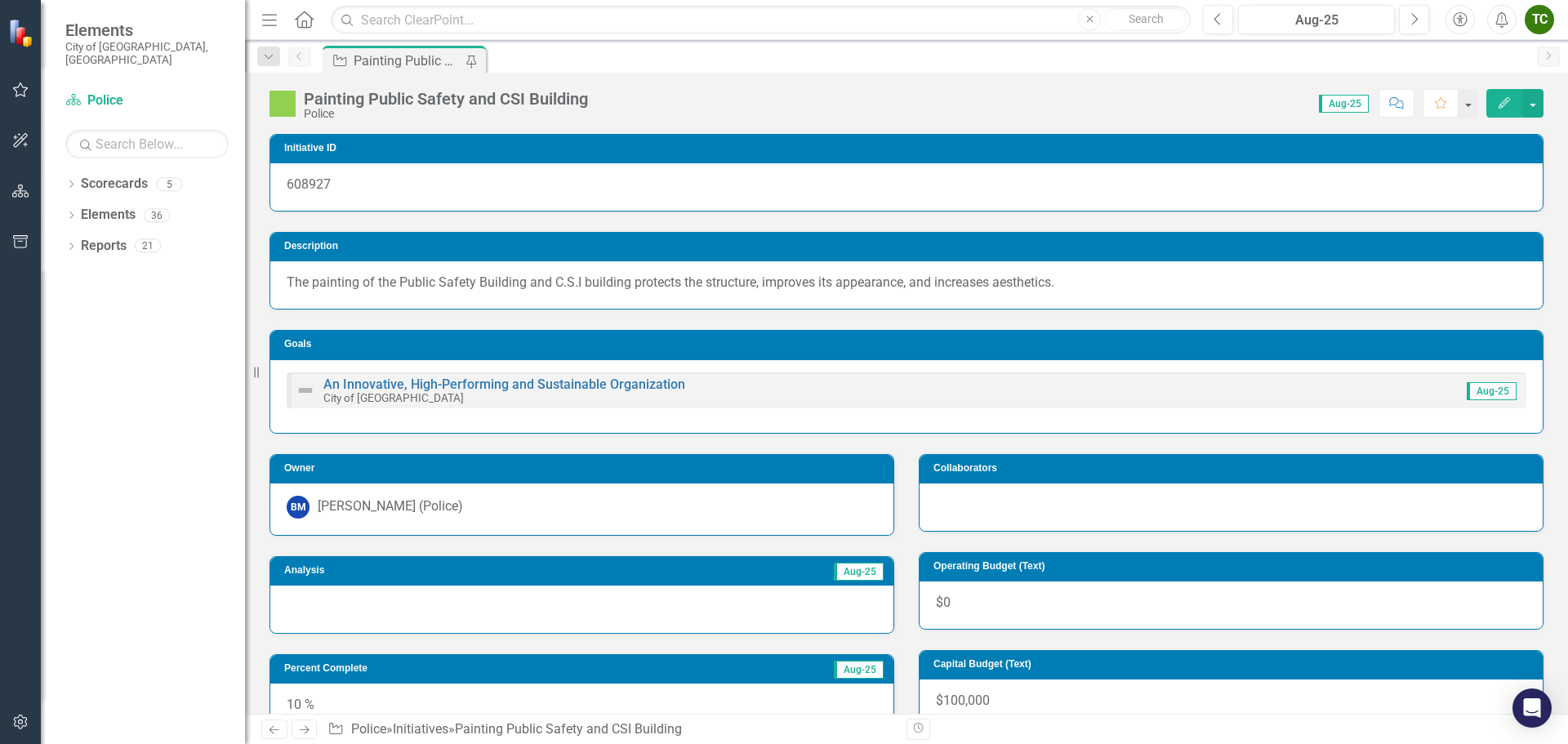
scroll to position [397, 0]
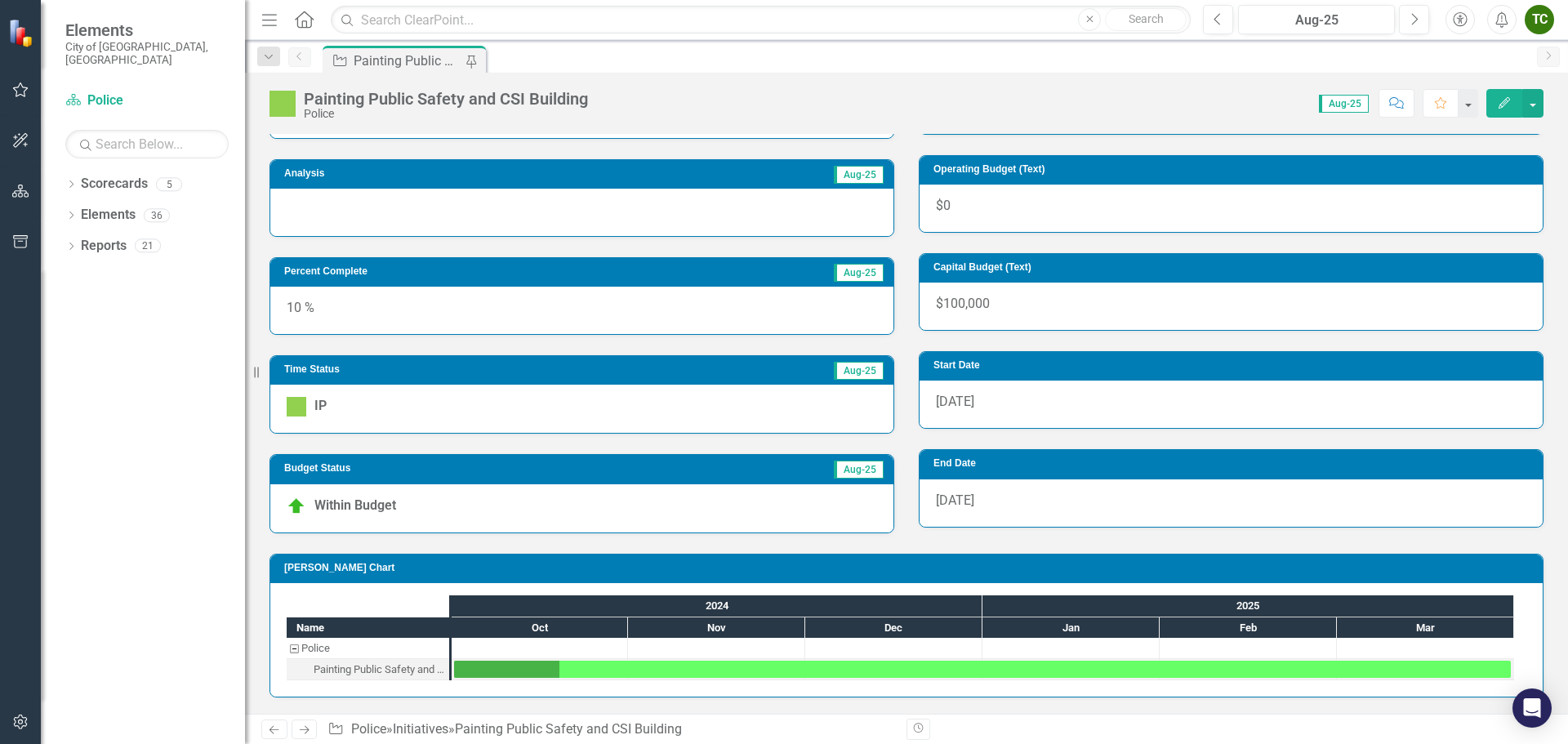
click at [1503, 95] on button "Edit" at bounding box center [1504, 103] width 36 height 28
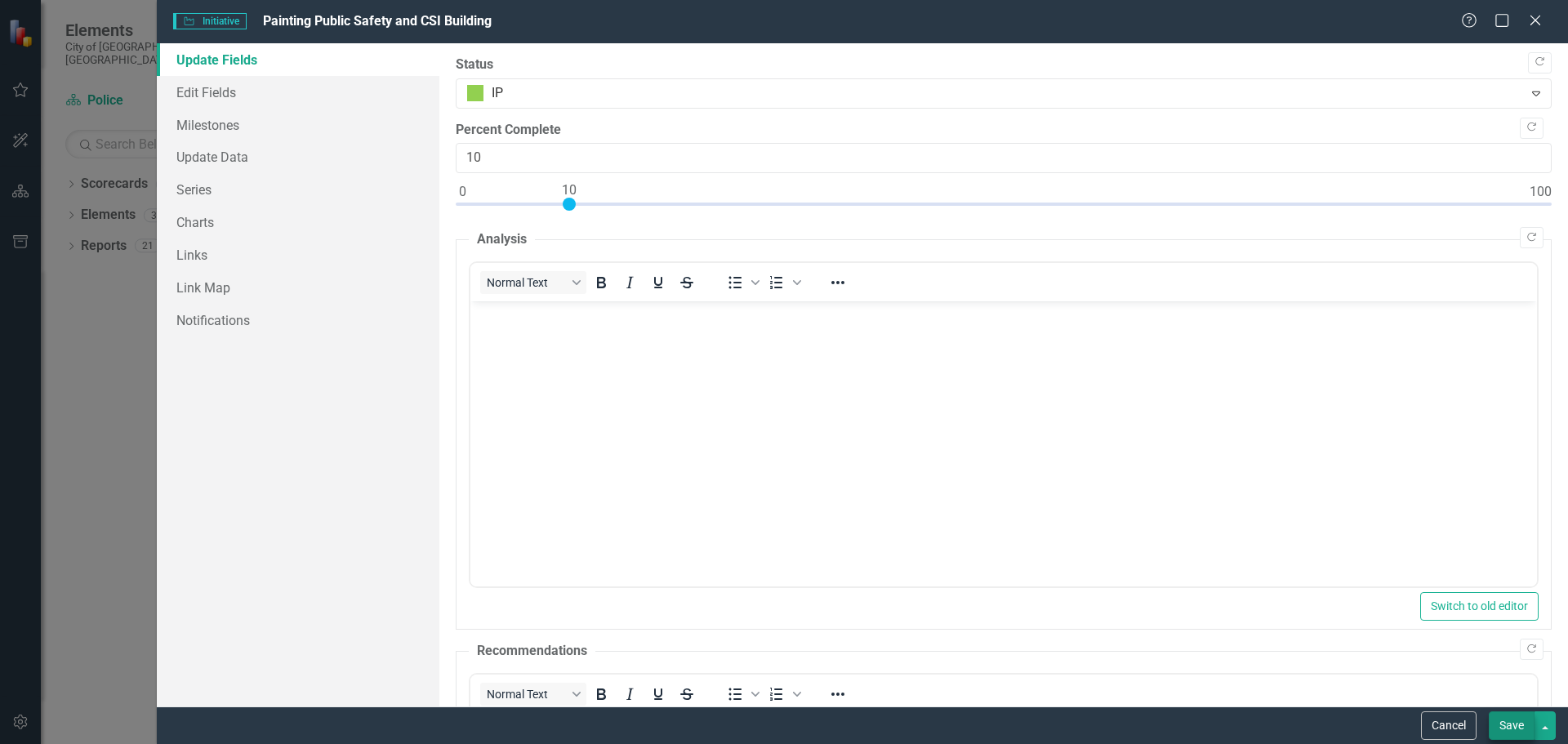
scroll to position [0, 0]
click at [1508, 730] on button "Save" at bounding box center [1511, 725] width 46 height 28
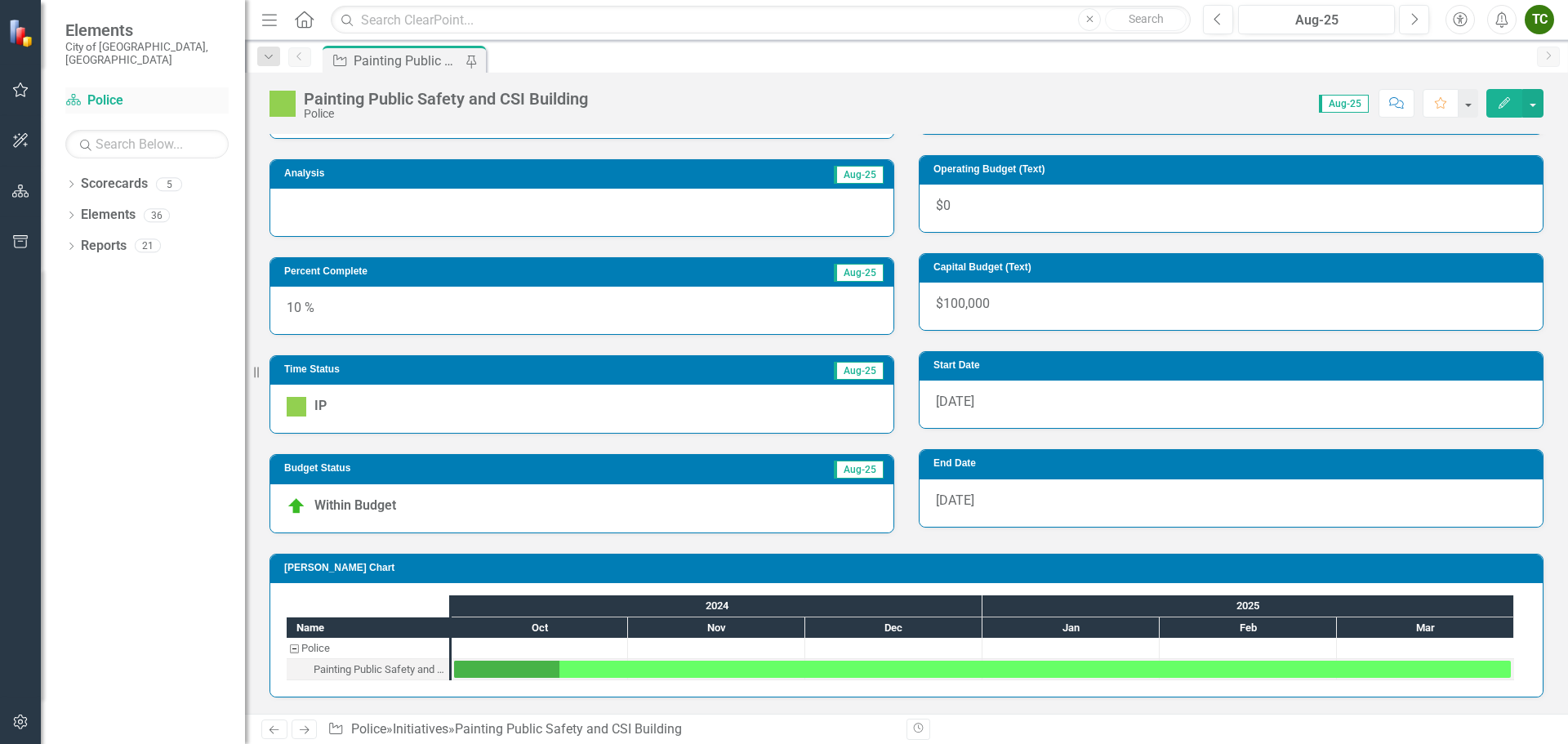
click at [102, 92] on link "Scorecard Police" at bounding box center [147, 101] width 163 height 19
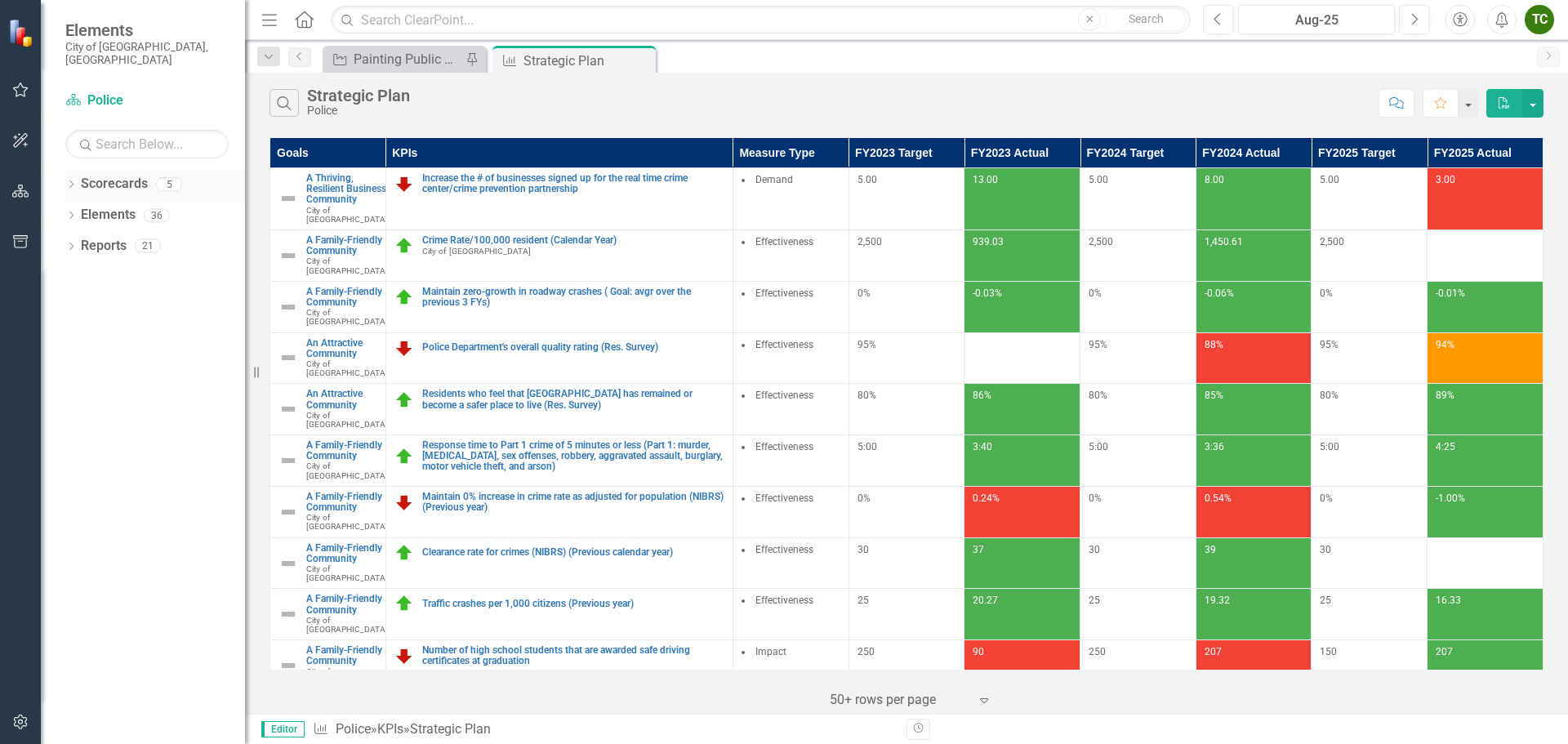
click at [76, 181] on icon "Dropdown" at bounding box center [71, 186] width 11 height 9
click at [76, 182] on div "Dropdown" at bounding box center [71, 186] width 11 height 8
click at [71, 212] on icon "Dropdown" at bounding box center [71, 216] width 11 height 9
click at [126, 268] on link "KPI KPIs" at bounding box center [113, 277] width 49 height 19
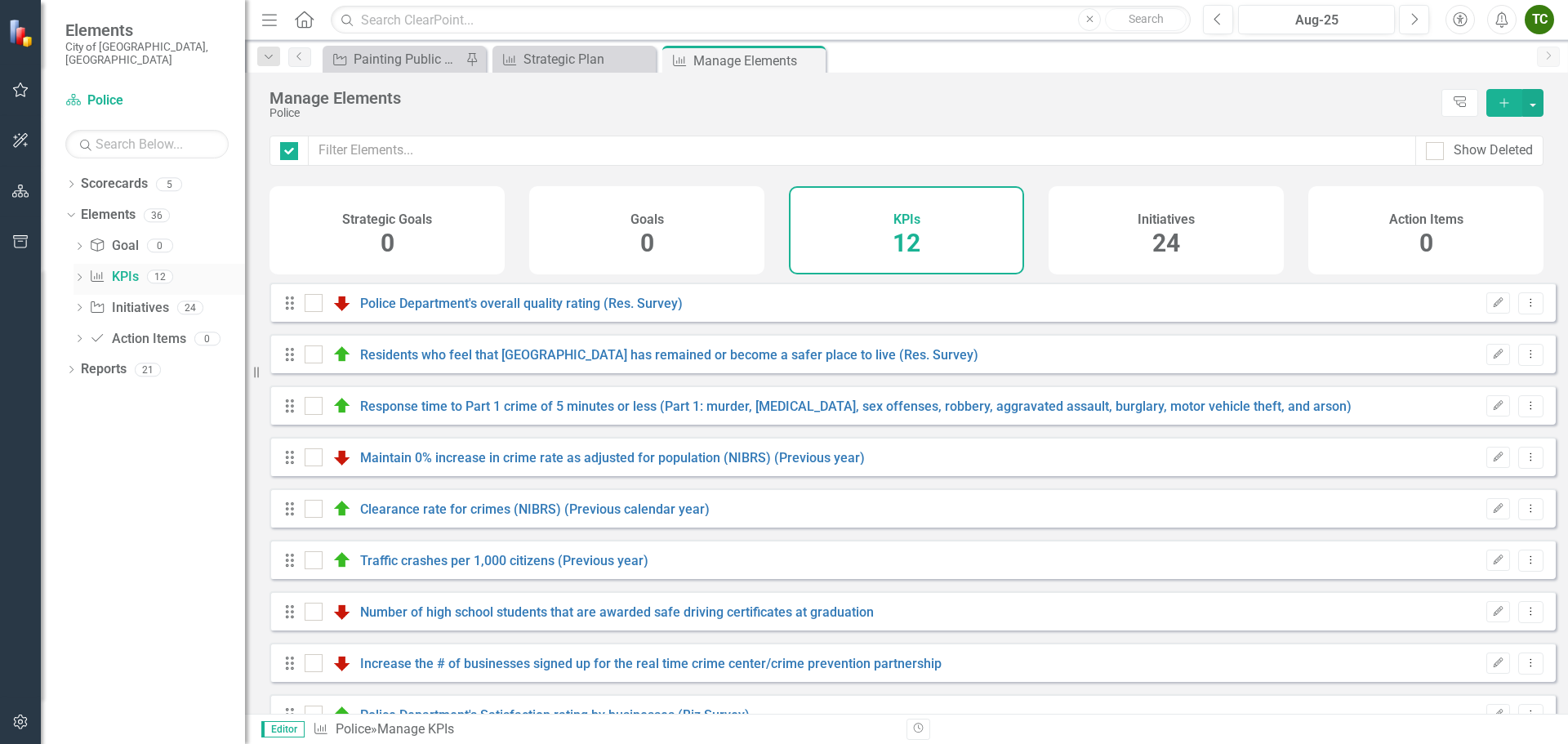
checkbox input "false"
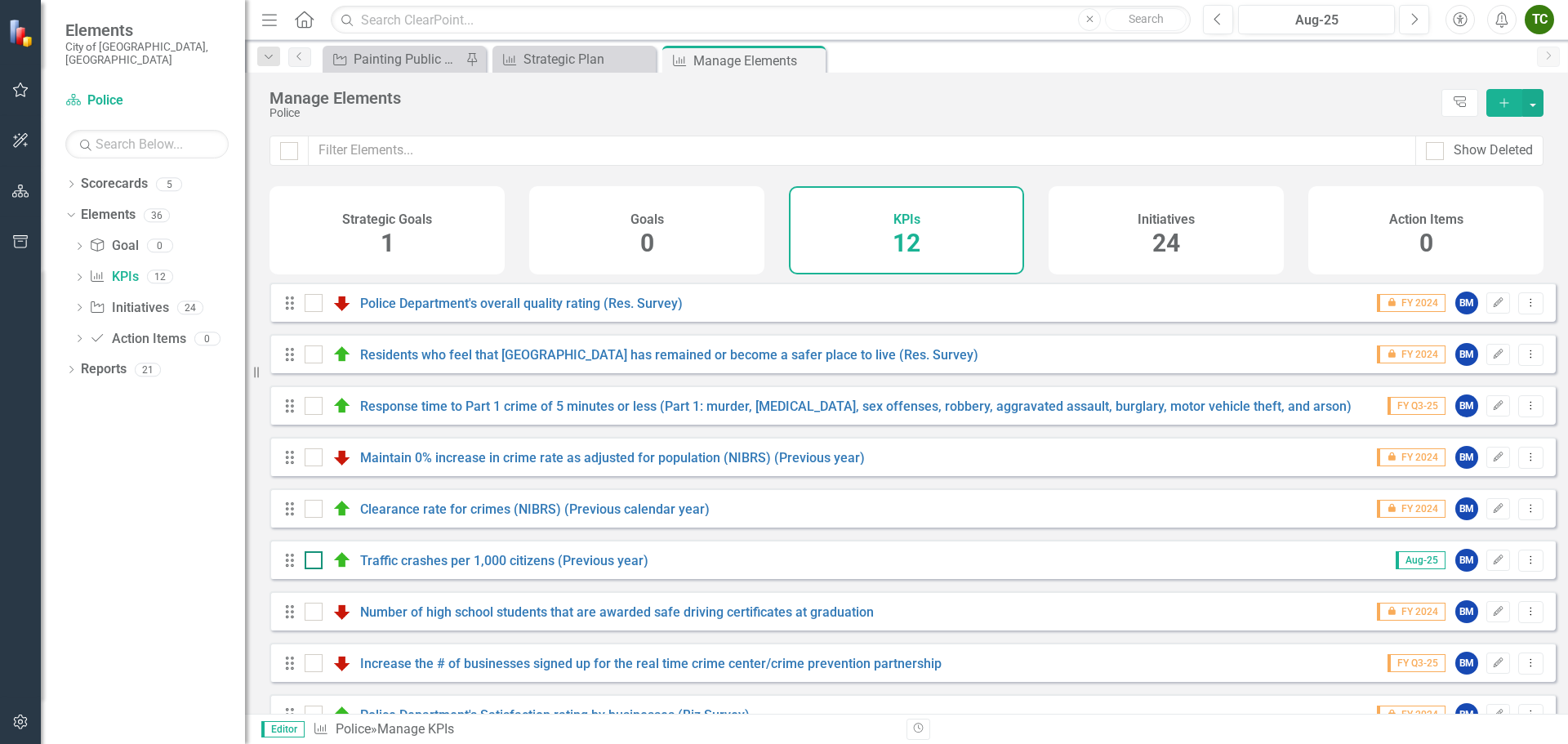
click at [309, 562] on input "checkbox" at bounding box center [310, 557] width 11 height 11
checkbox input "true"
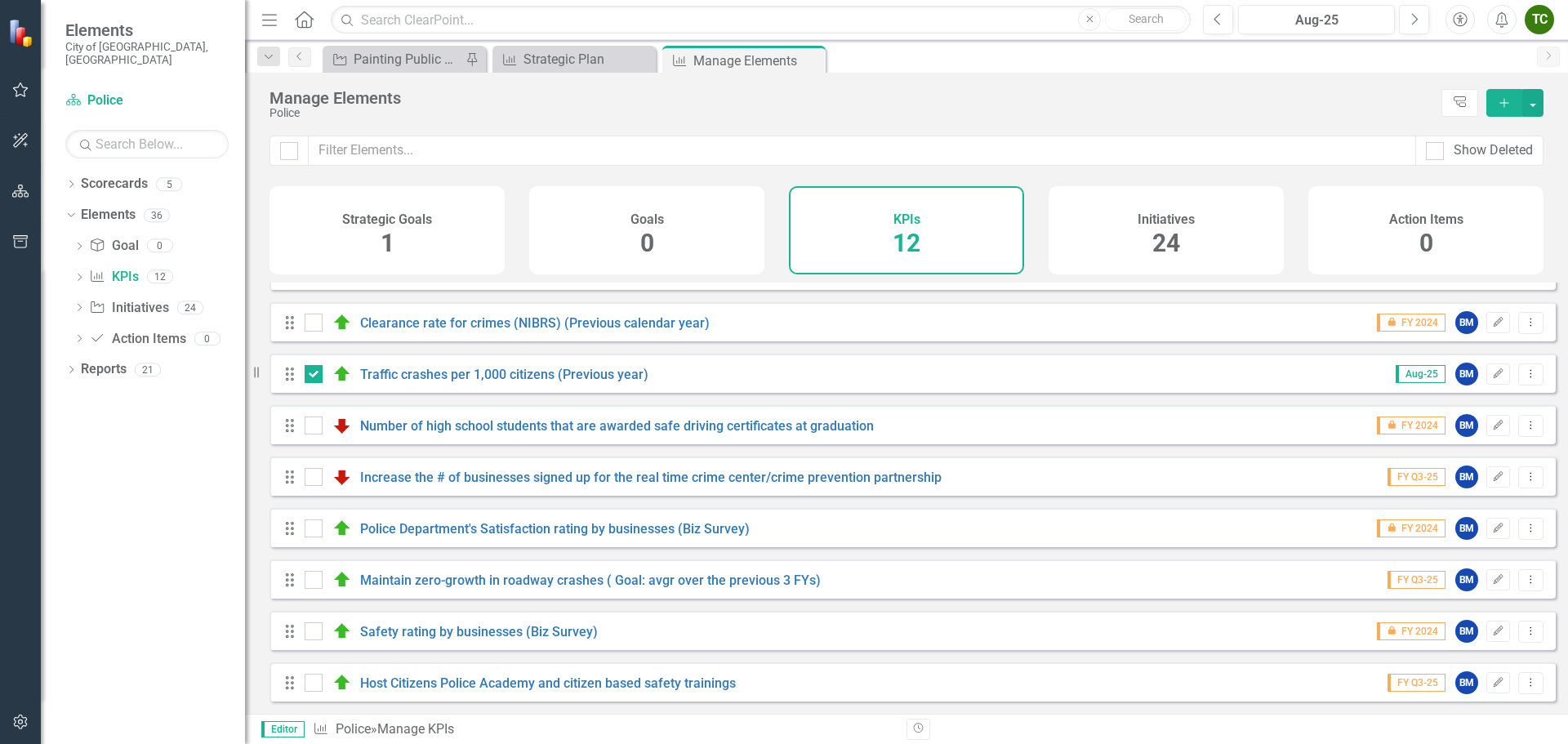
scroll to position [199, 0]
